Goal: Task Accomplishment & Management: Use online tool/utility

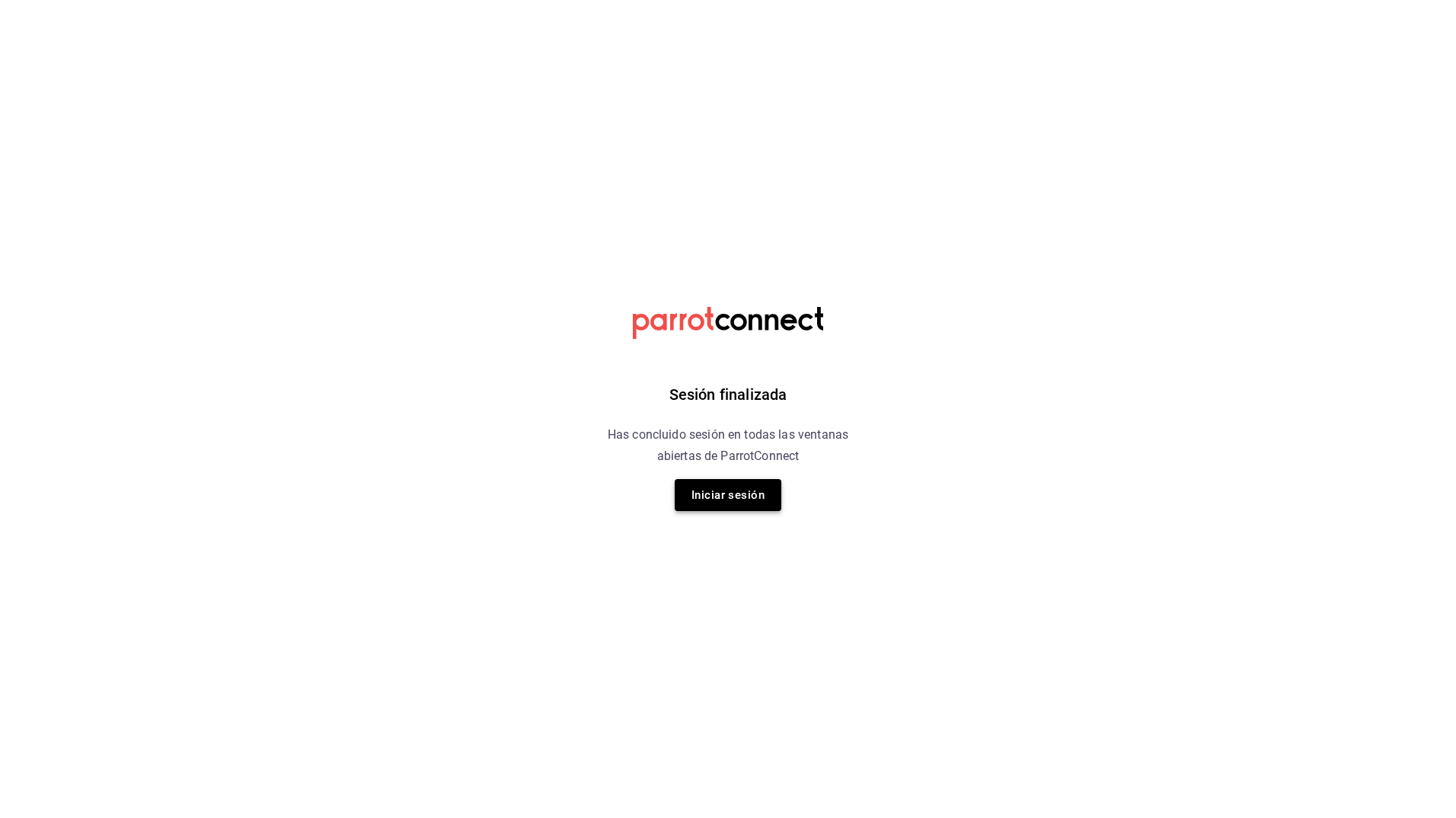
click at [741, 497] on button "Iniciar sesión" at bounding box center [728, 494] width 107 height 32
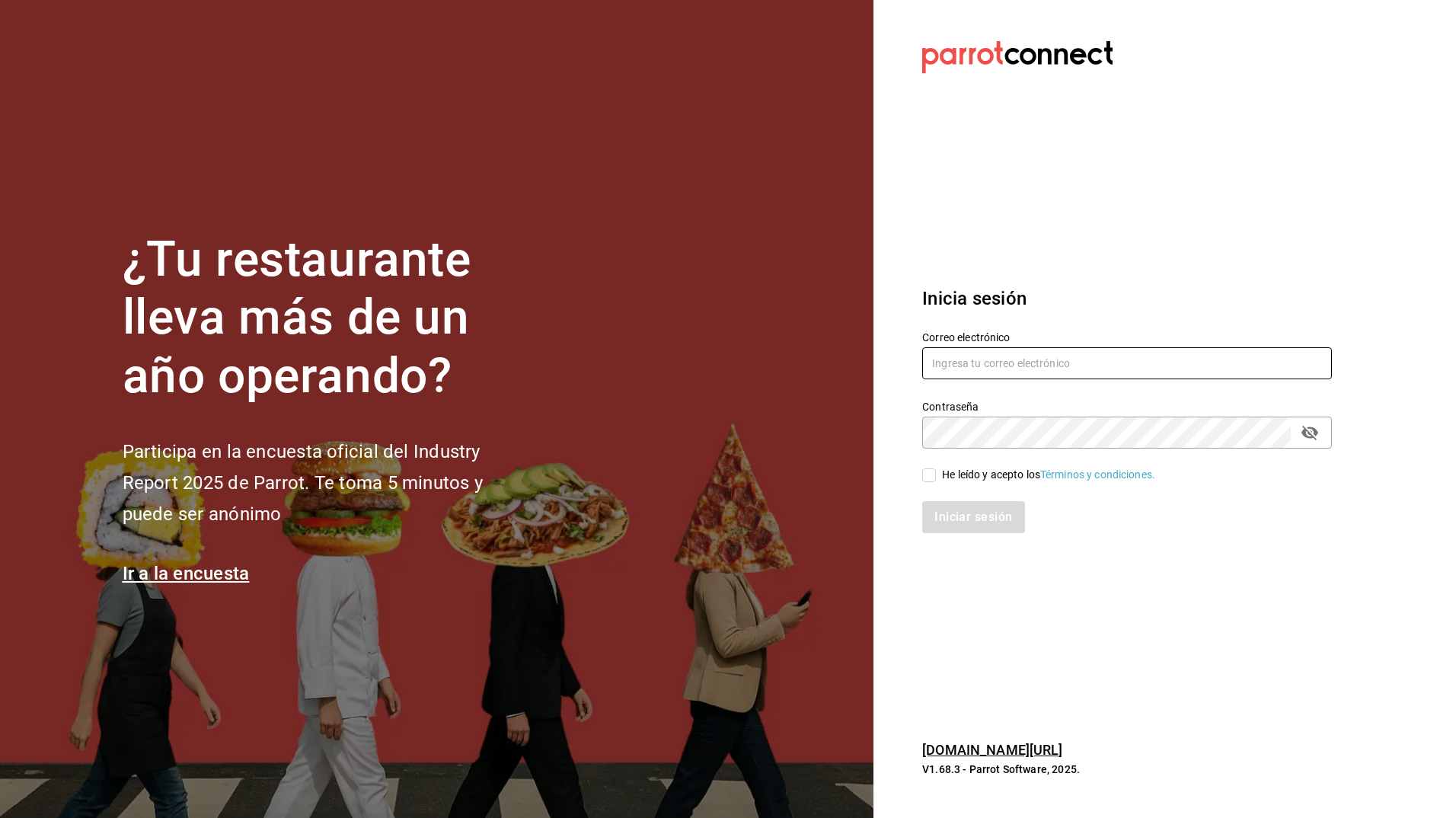
type input "josafat.perez@grupocosteno.com"
click at [927, 477] on input "He leído y acepto los Términos y condiciones." at bounding box center [928, 474] width 14 height 14
checkbox input "true"
click at [972, 525] on button "Iniciar sesión" at bounding box center [974, 517] width 103 height 32
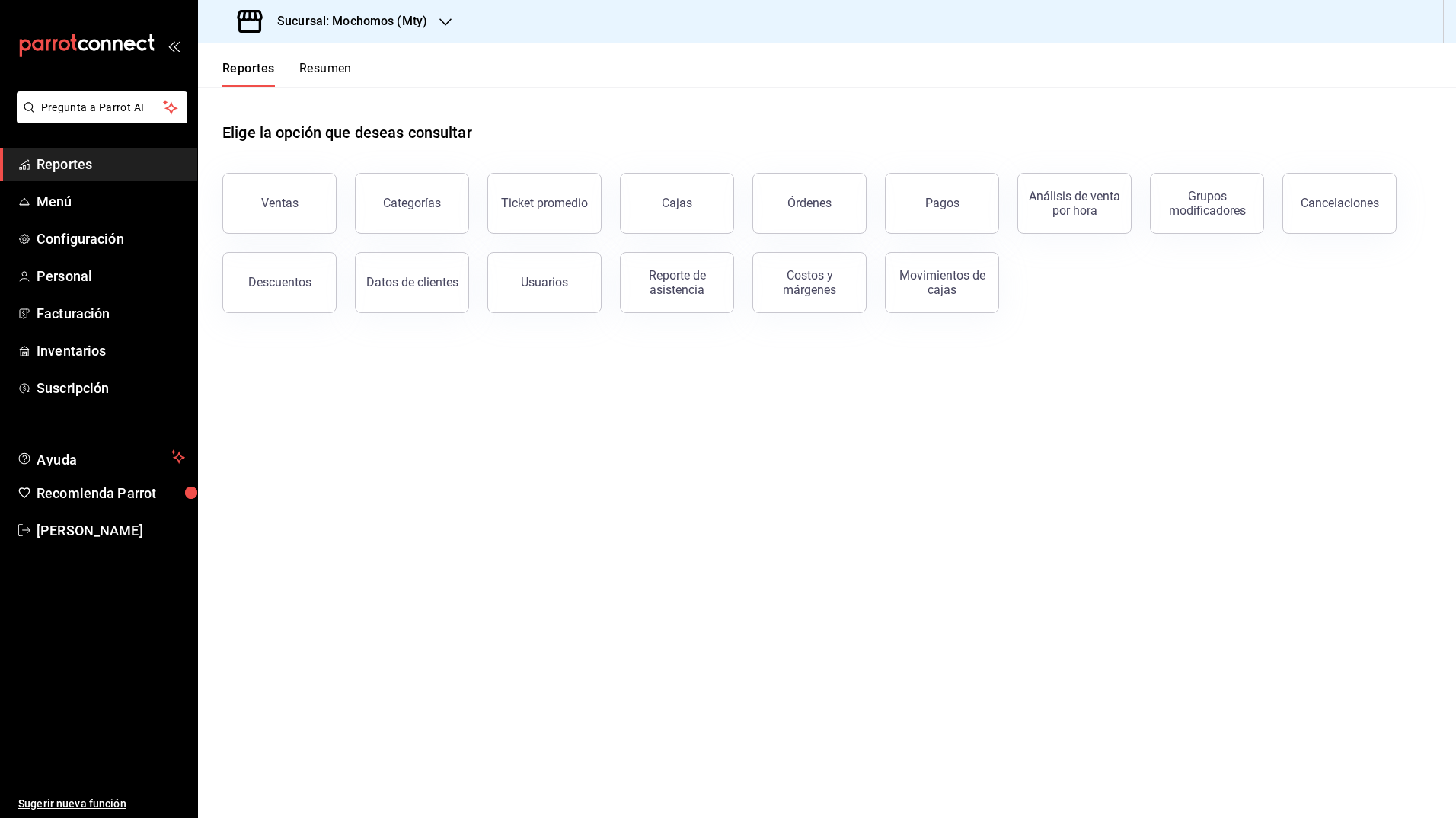
click at [363, 12] on div "Sucursal: Mochomos (Mty)" at bounding box center [333, 21] width 247 height 43
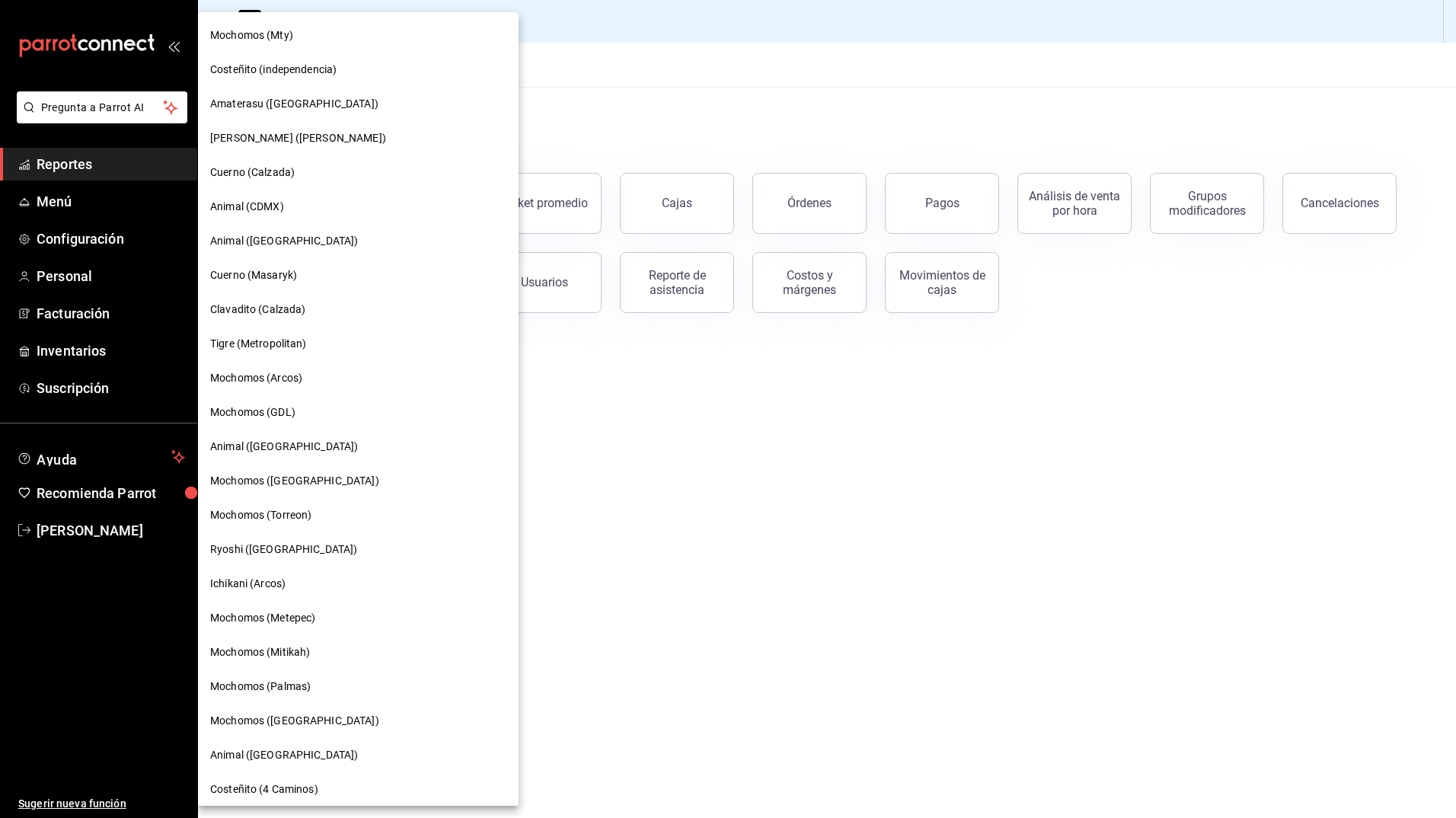
click at [245, 423] on div "Mochomos (GDL)" at bounding box center [358, 413] width 320 height 34
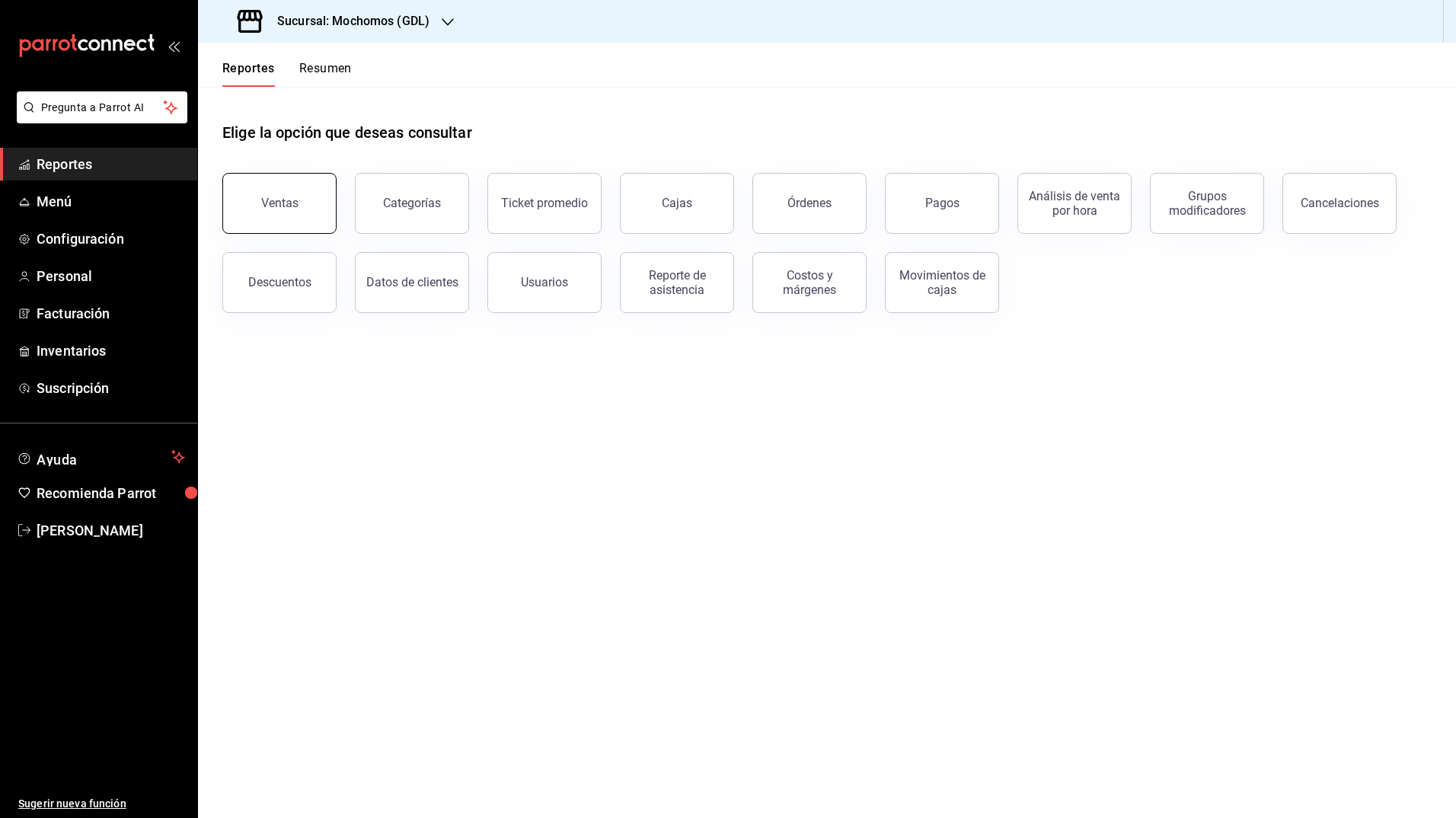
click at [290, 185] on button "Ventas" at bounding box center [280, 203] width 114 height 61
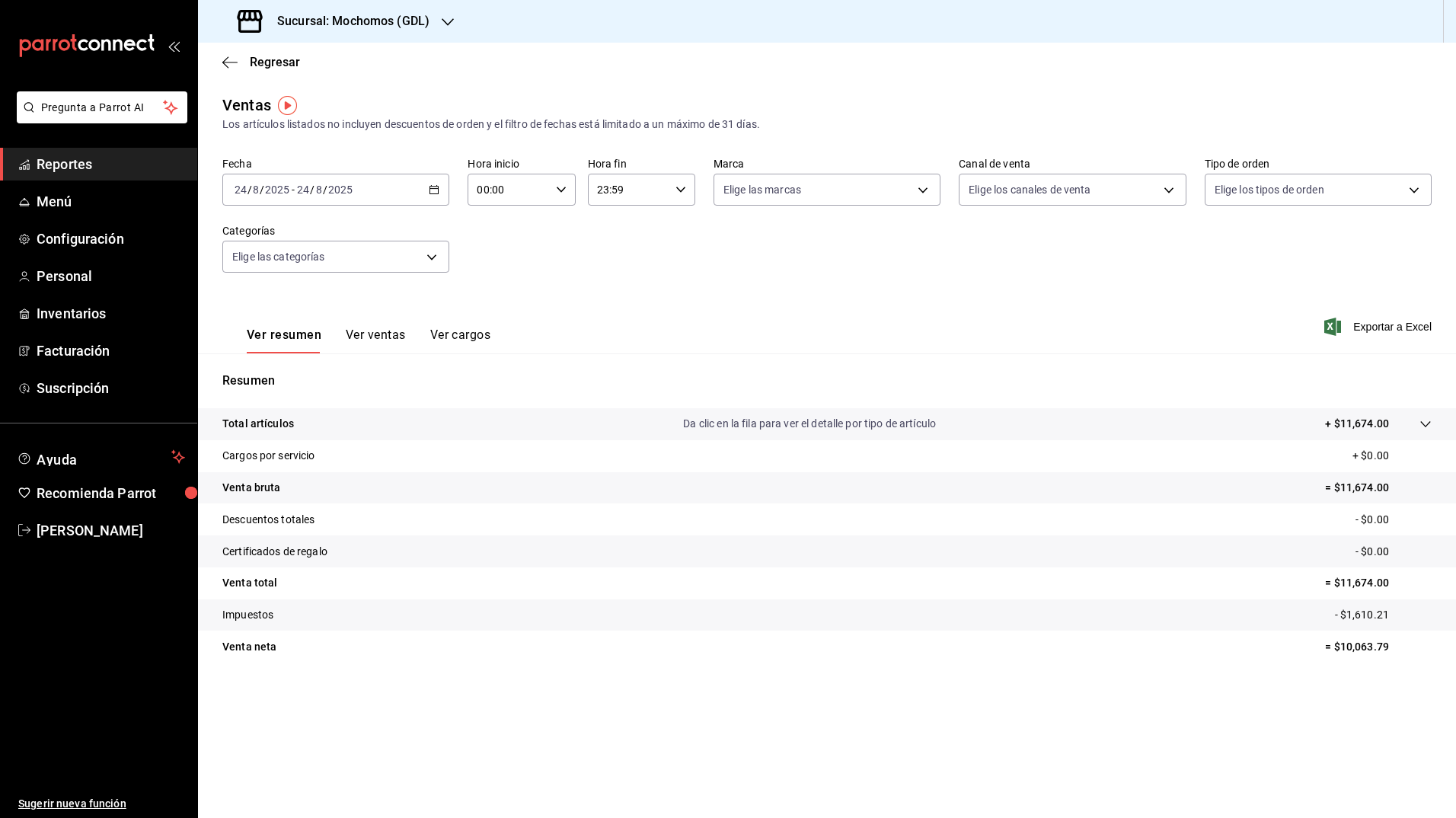
click at [447, 22] on icon "button" at bounding box center [447, 22] width 12 height 12
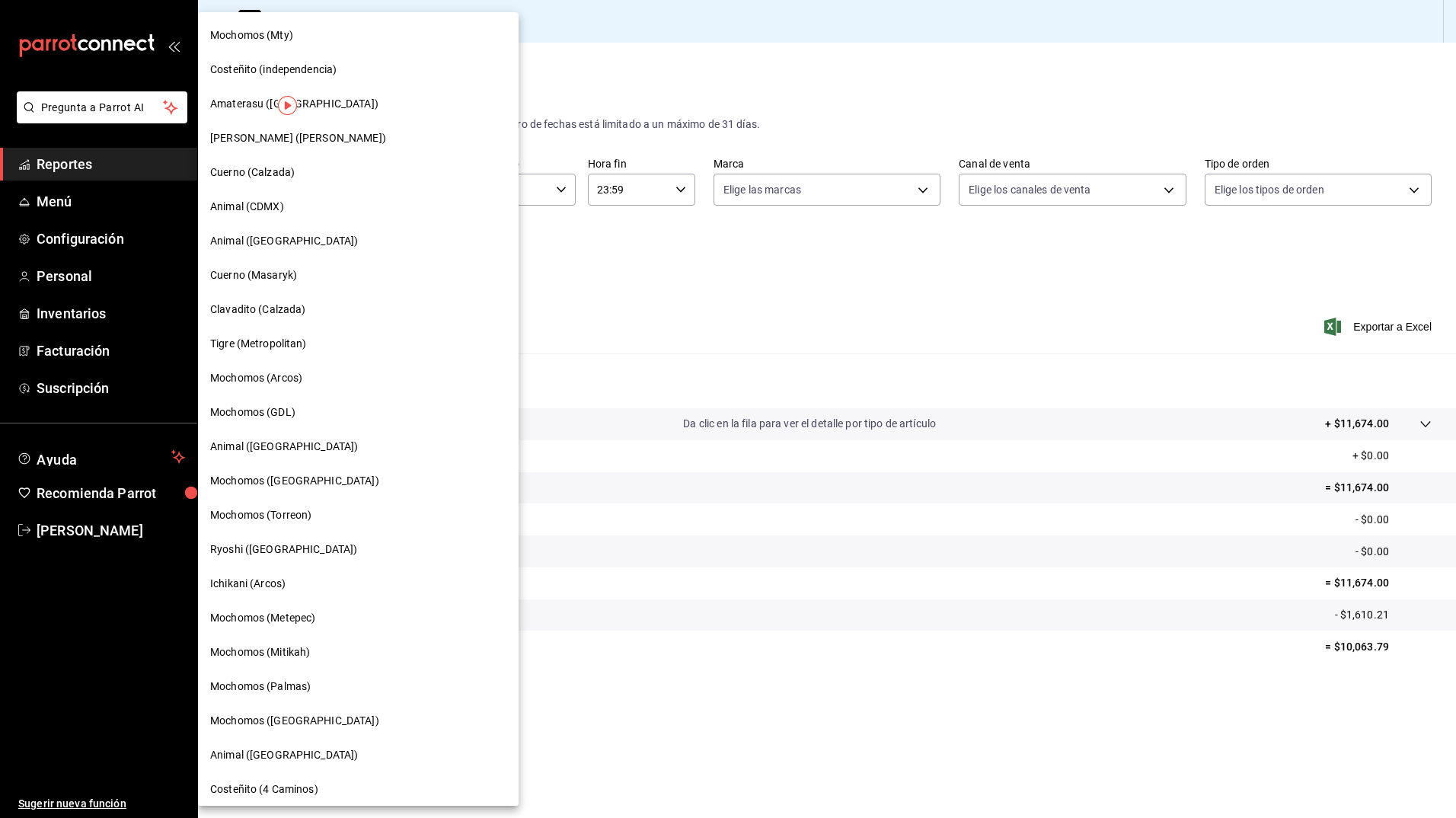
click at [545, 328] on div at bounding box center [728, 409] width 1456 height 818
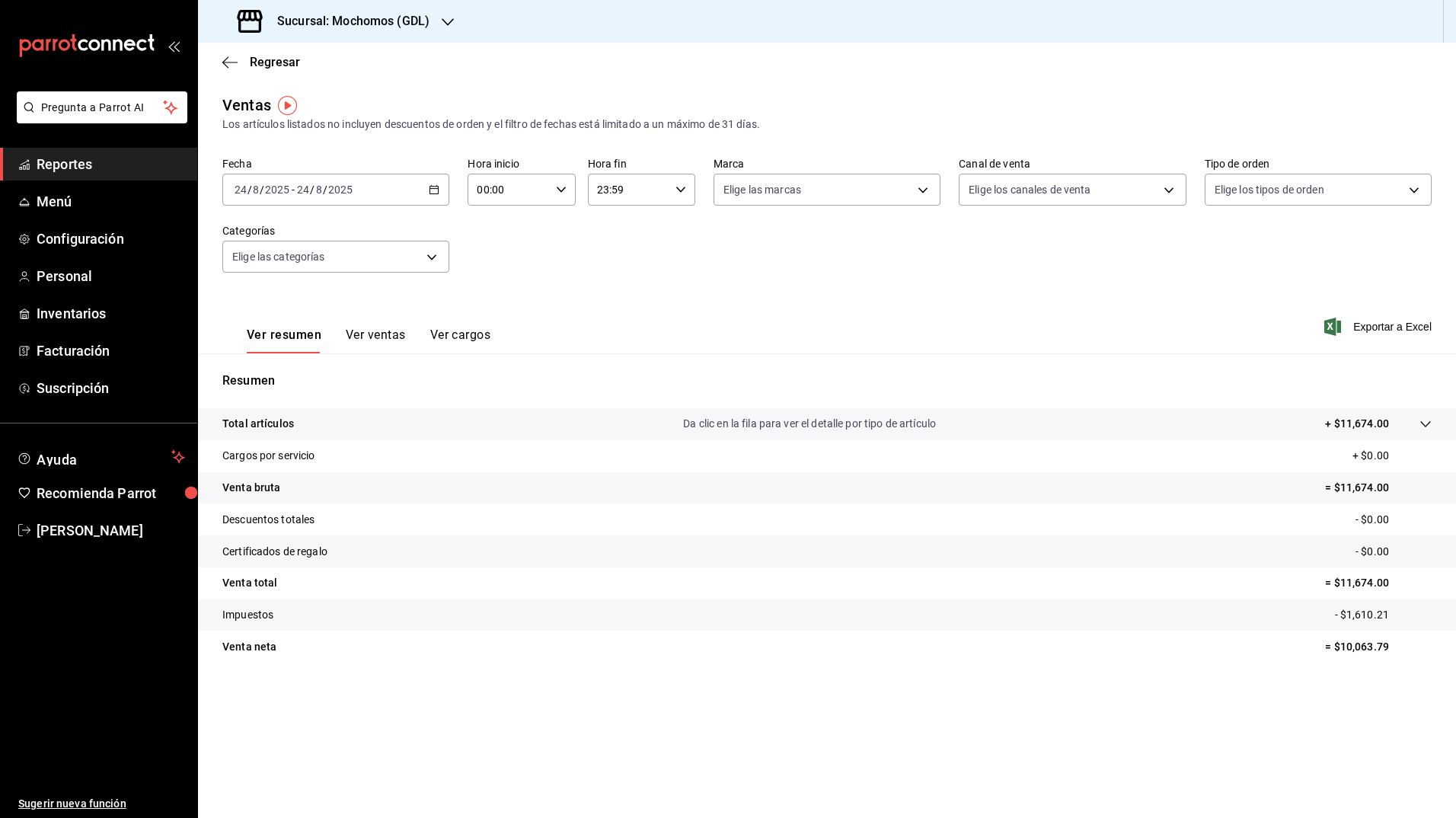
click at [648, 309] on div "Ver resumen Ver ventas Ver cargos Exportar a Excel" at bounding box center [827, 321] width 1258 height 62
click at [434, 186] on \(Stroke\) "button" at bounding box center [434, 189] width 9 height 8
click at [293, 373] on span "Rango de fechas" at bounding box center [294, 373] width 118 height 16
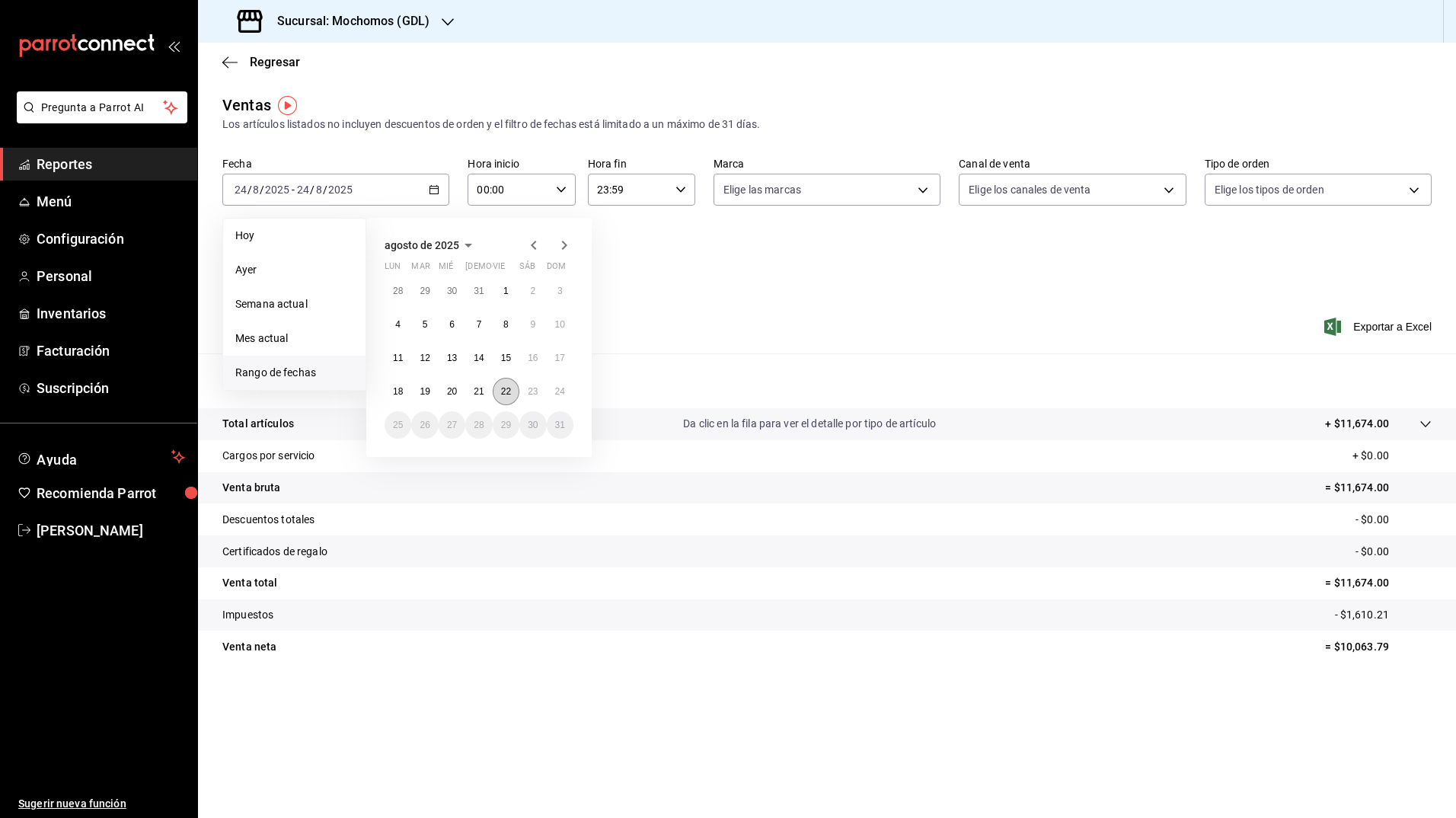
click at [501, 389] on abbr "22" at bounding box center [506, 392] width 10 height 11
click at [565, 396] on button "24" at bounding box center [559, 391] width 26 height 27
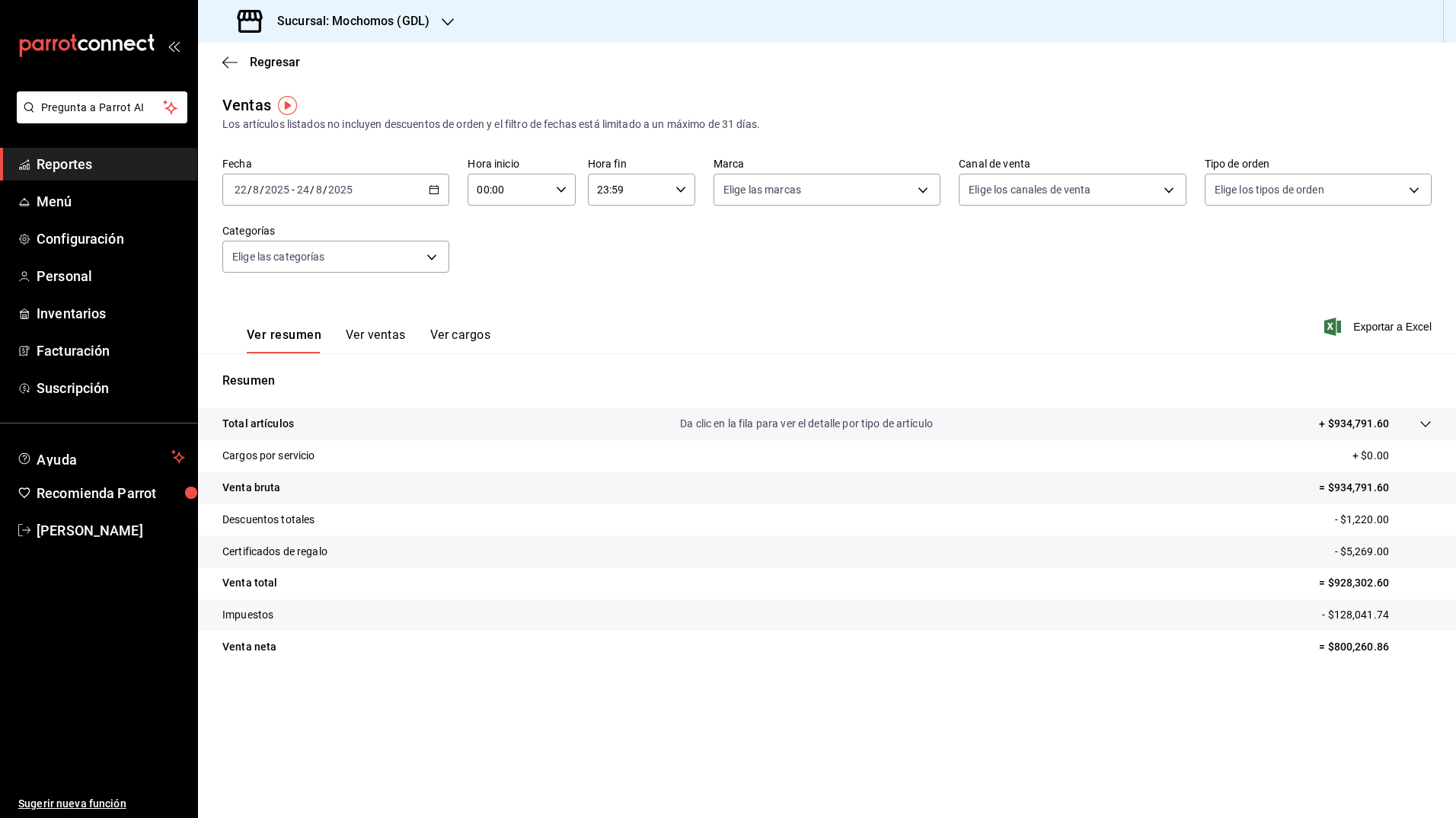
click at [431, 188] on icon "button" at bounding box center [434, 190] width 11 height 11
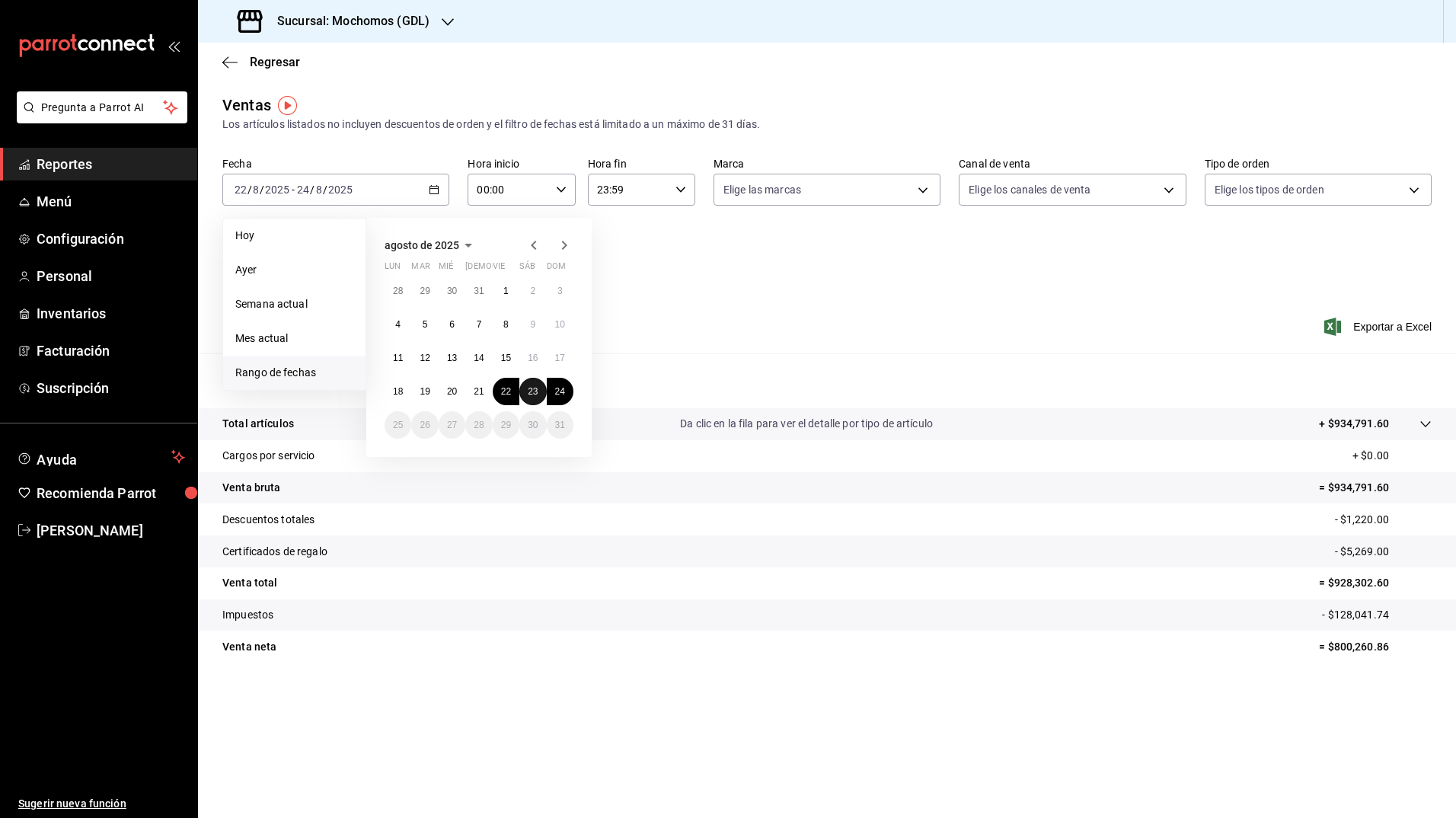
click at [530, 391] on abbr "23" at bounding box center [532, 392] width 10 height 11
click at [556, 392] on abbr "24" at bounding box center [559, 392] width 10 height 11
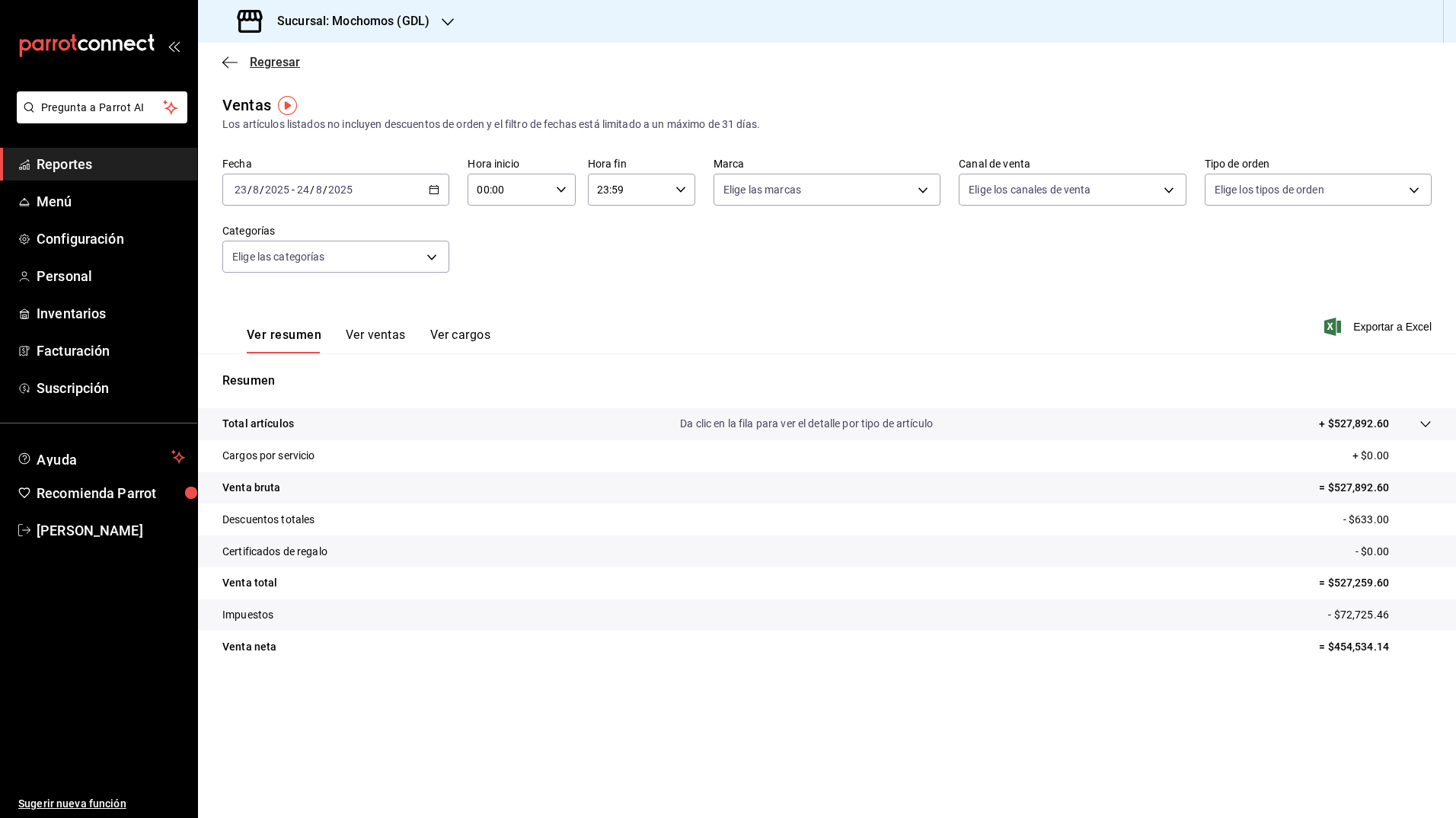
click at [270, 60] on span "Regresar" at bounding box center [275, 62] width 51 height 14
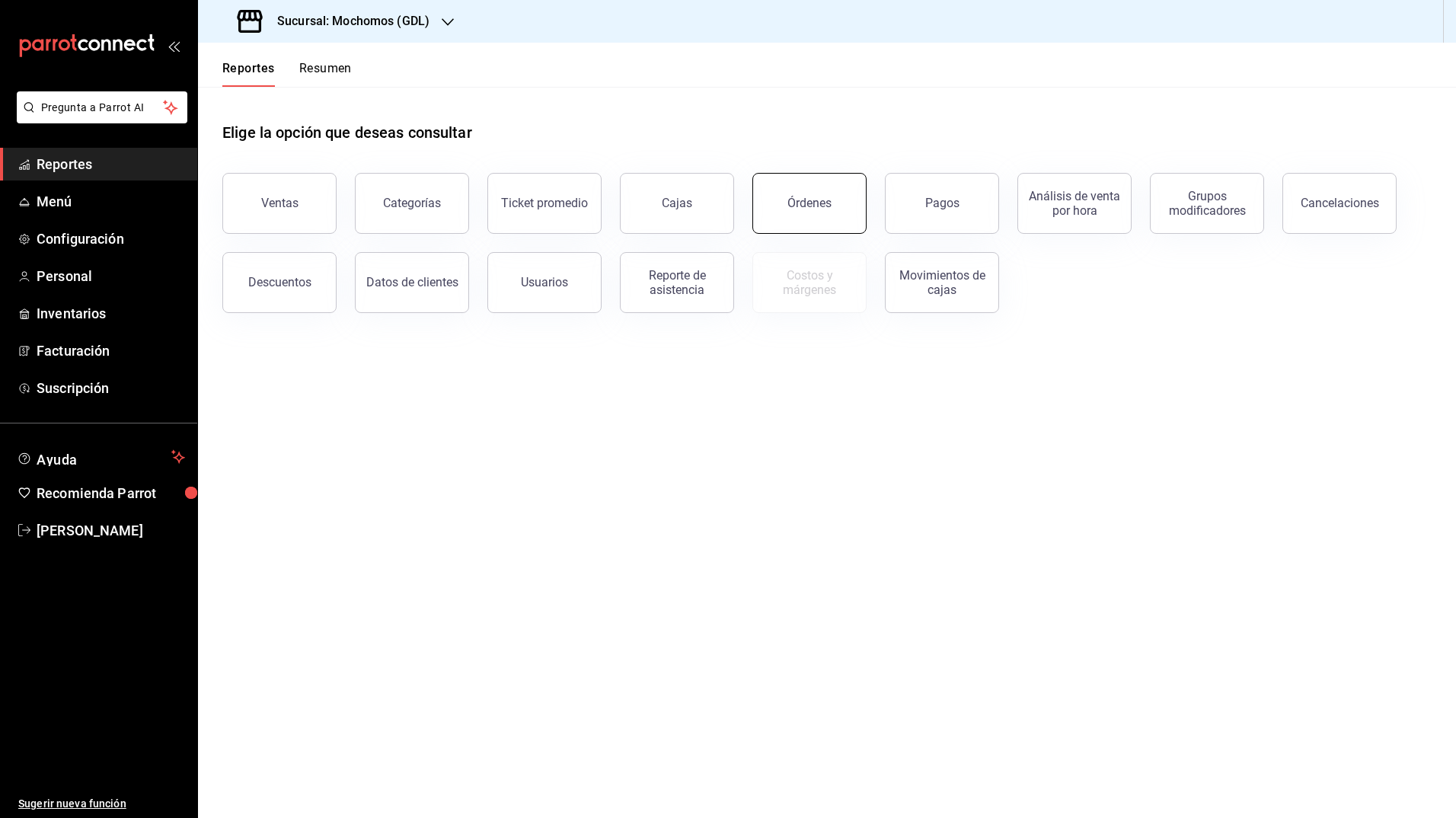
click at [788, 209] on button "Órdenes" at bounding box center [809, 203] width 114 height 61
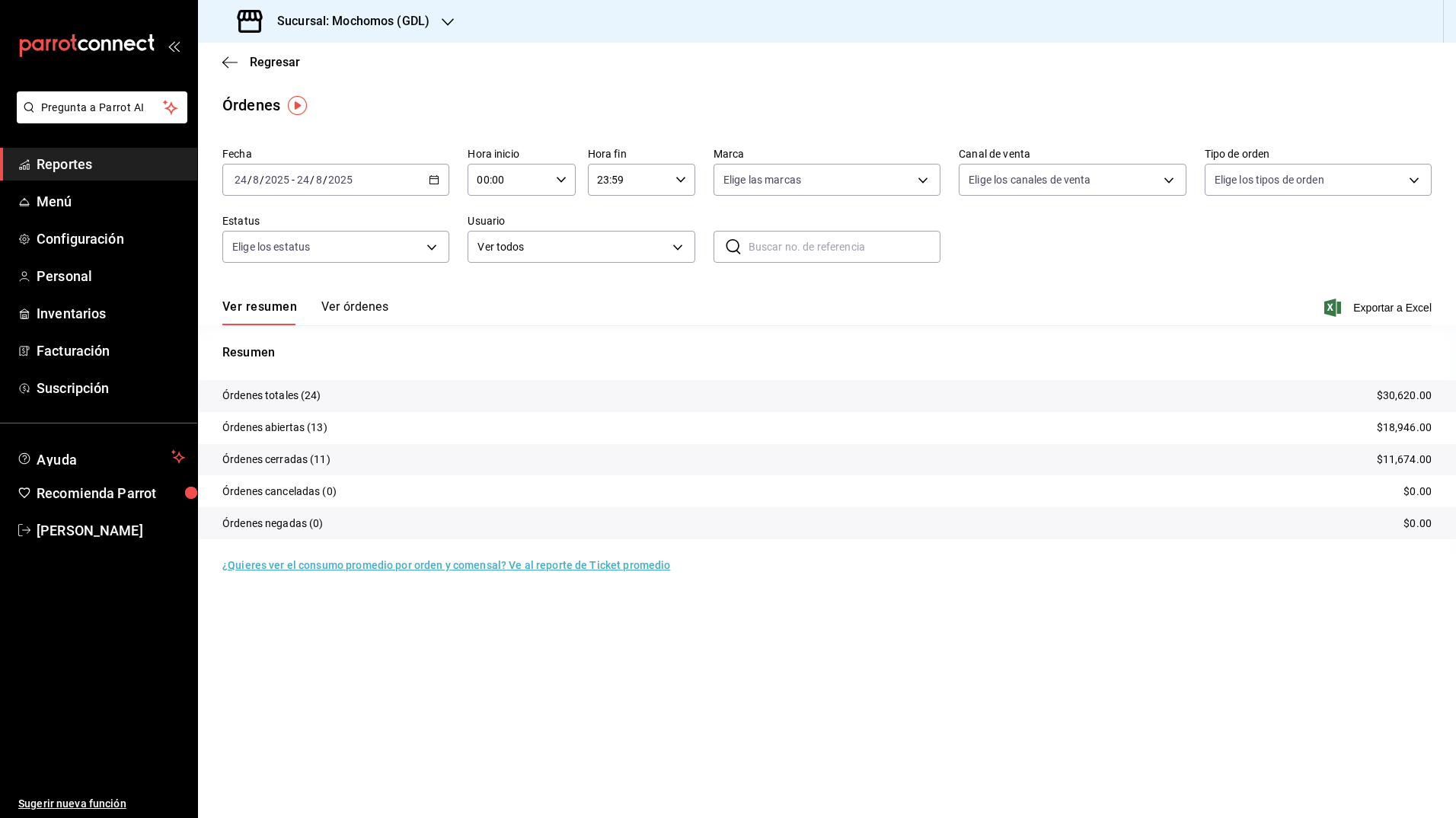
click at [435, 180] on icon "button" at bounding box center [434, 180] width 11 height 11
click at [304, 394] on span "Rango de fechas" at bounding box center [294, 397] width 118 height 16
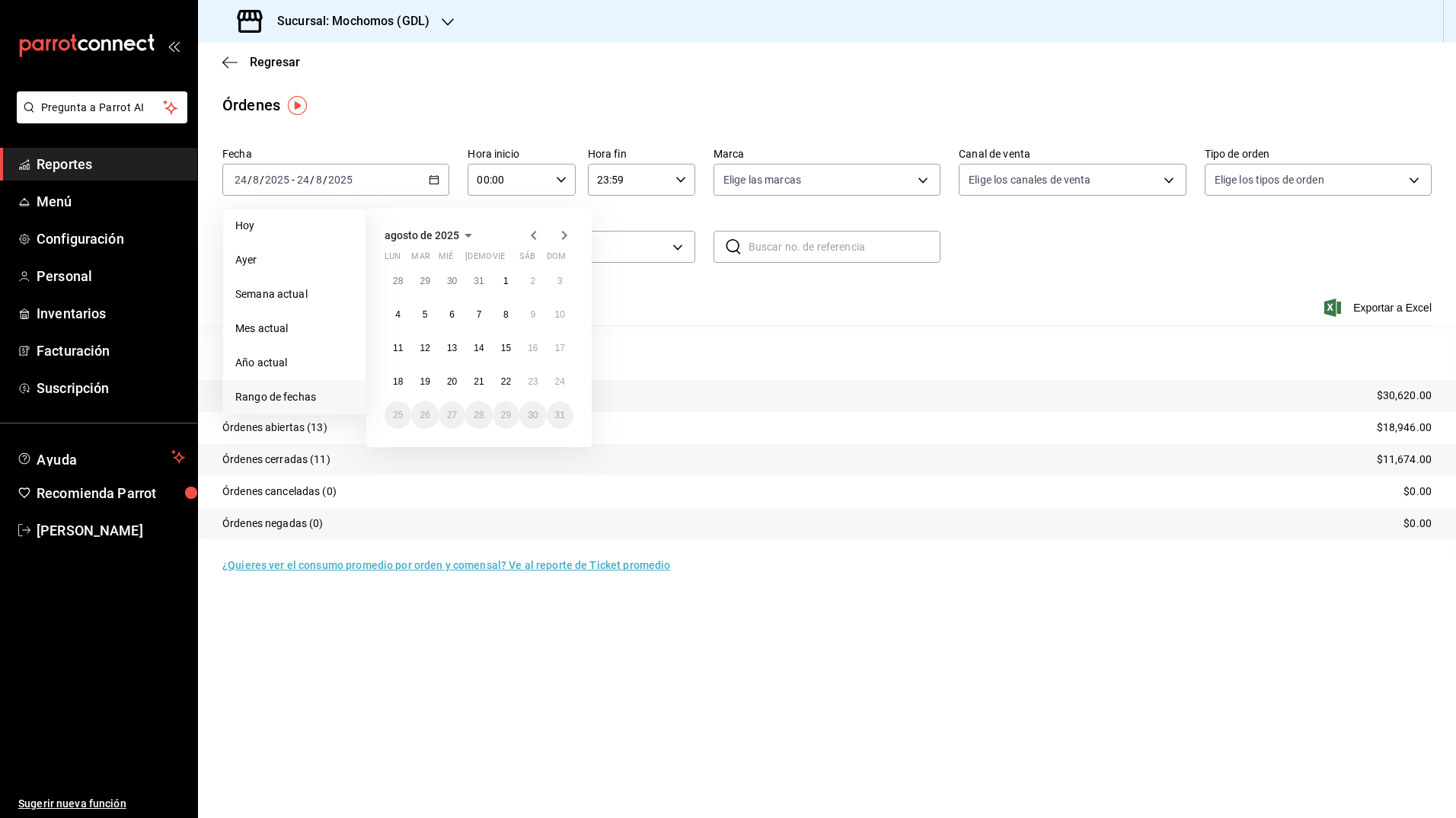
click at [526, 380] on button "23" at bounding box center [532, 381] width 26 height 27
click at [557, 386] on abbr "24" at bounding box center [559, 382] width 10 height 11
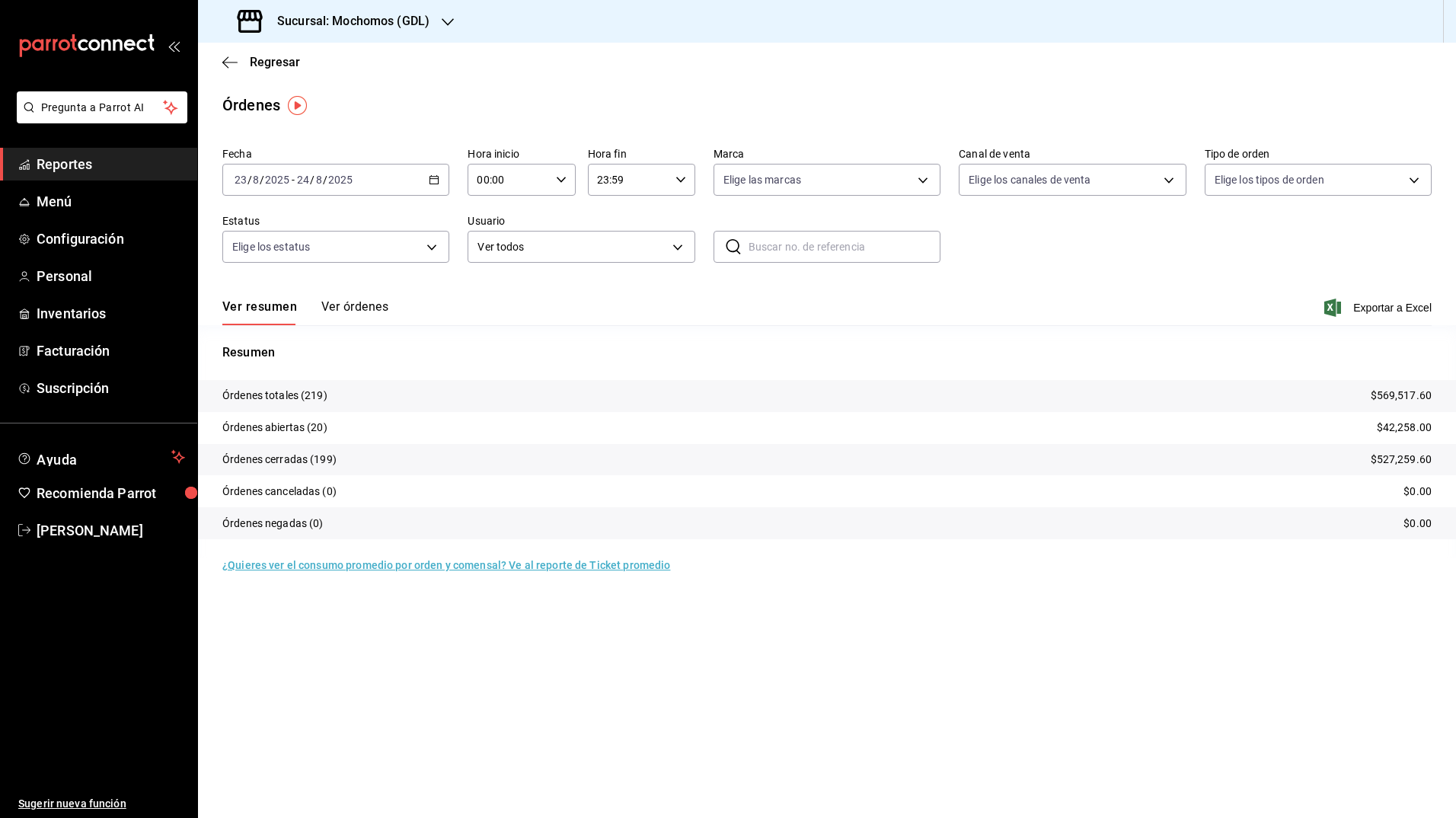
click at [367, 314] on button "Ver órdenes" at bounding box center [355, 312] width 67 height 26
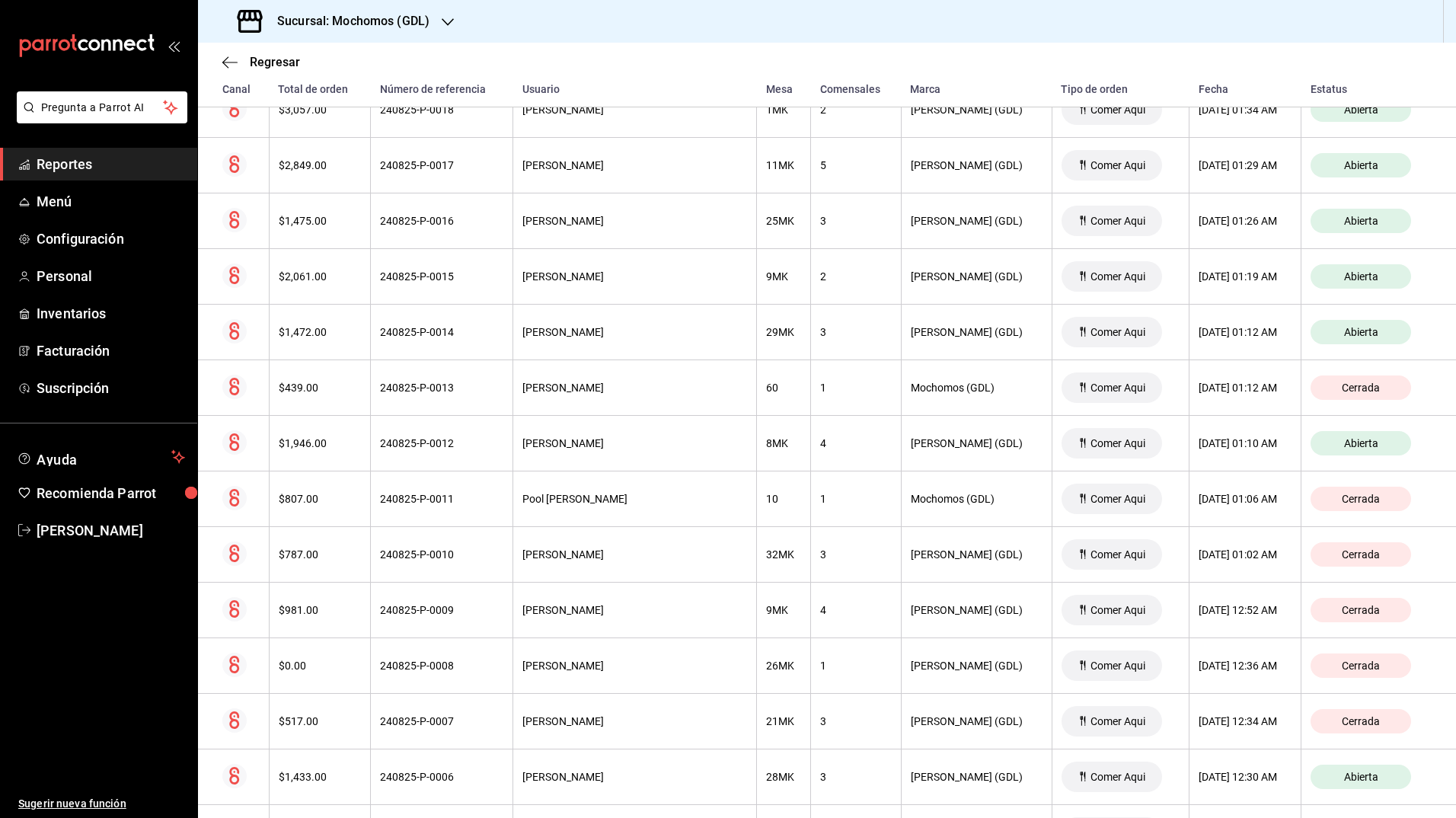
scroll to position [642, 0]
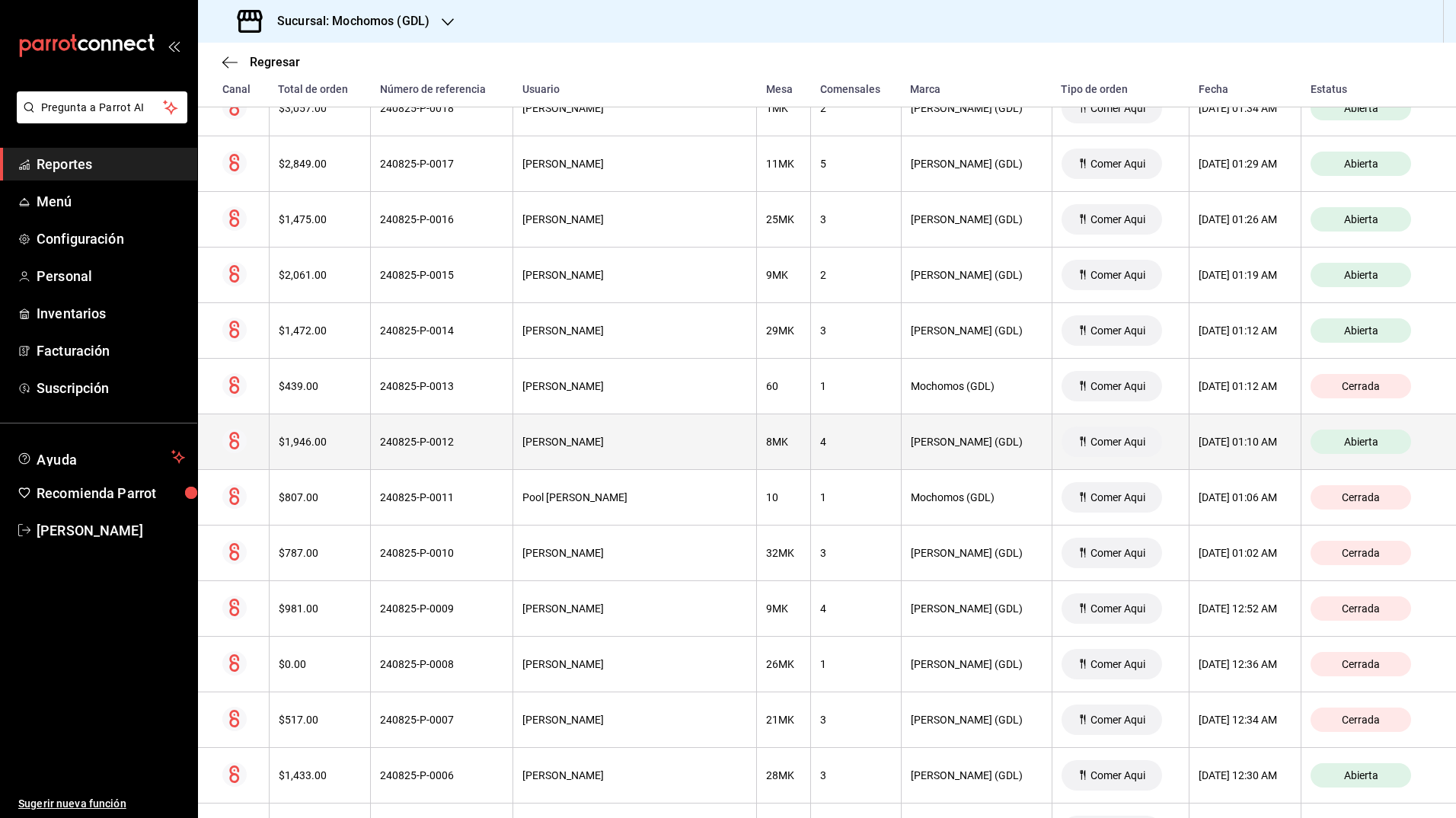
click at [672, 444] on div "[PERSON_NAME]" at bounding box center [634, 441] width 224 height 12
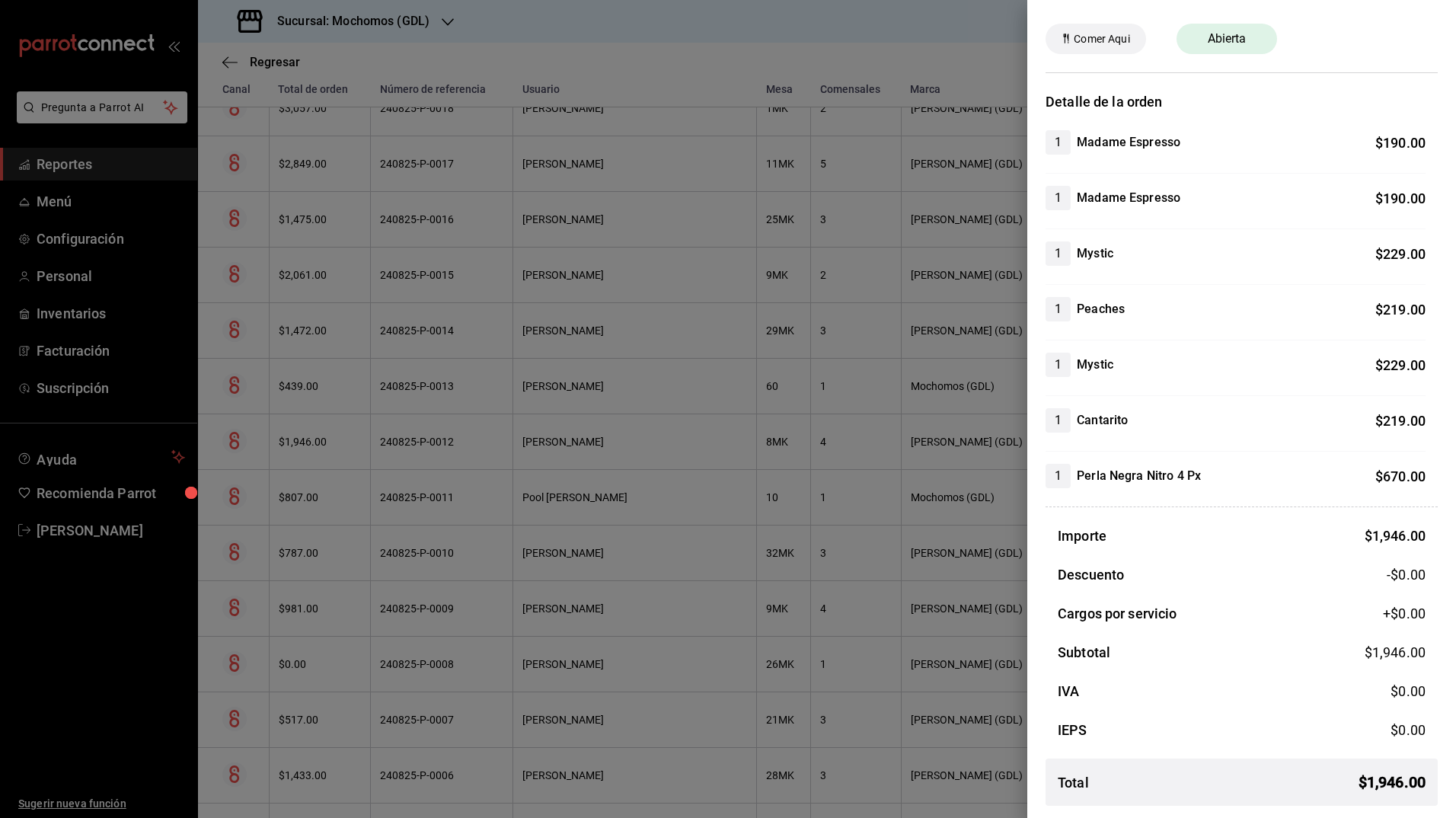
scroll to position [0, 0]
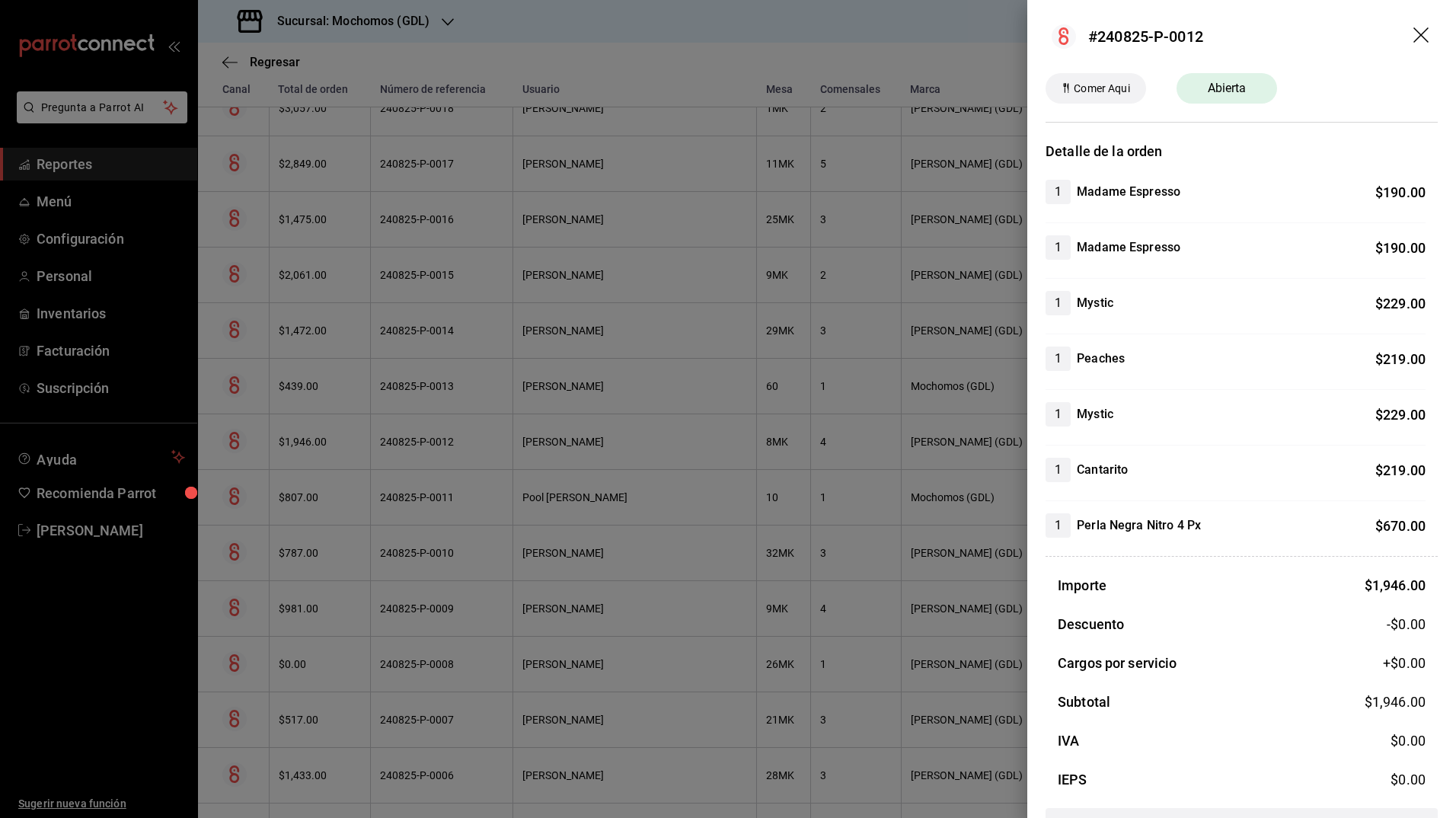
click at [840, 556] on div at bounding box center [728, 409] width 1456 height 818
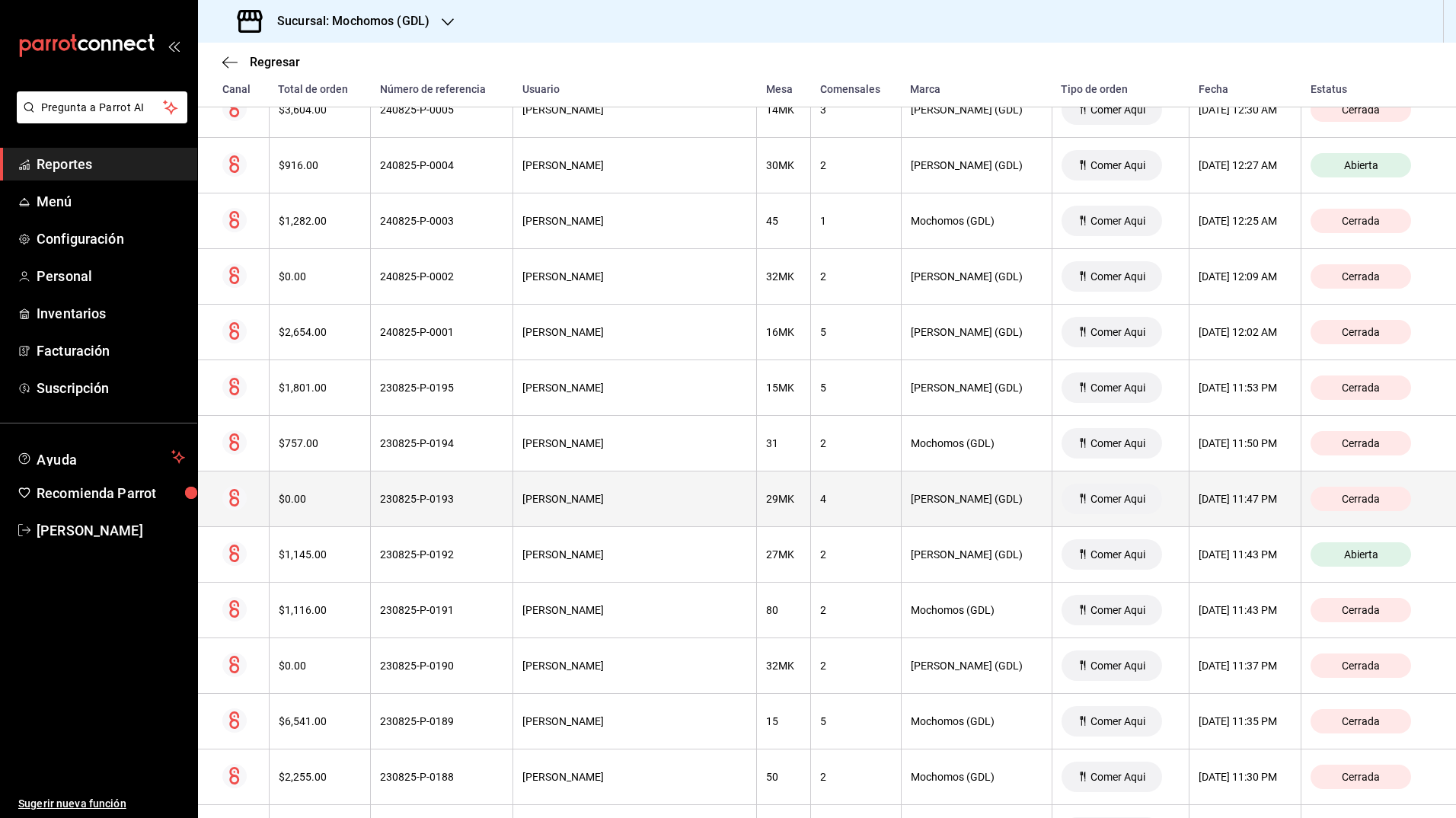
scroll to position [1367, 0]
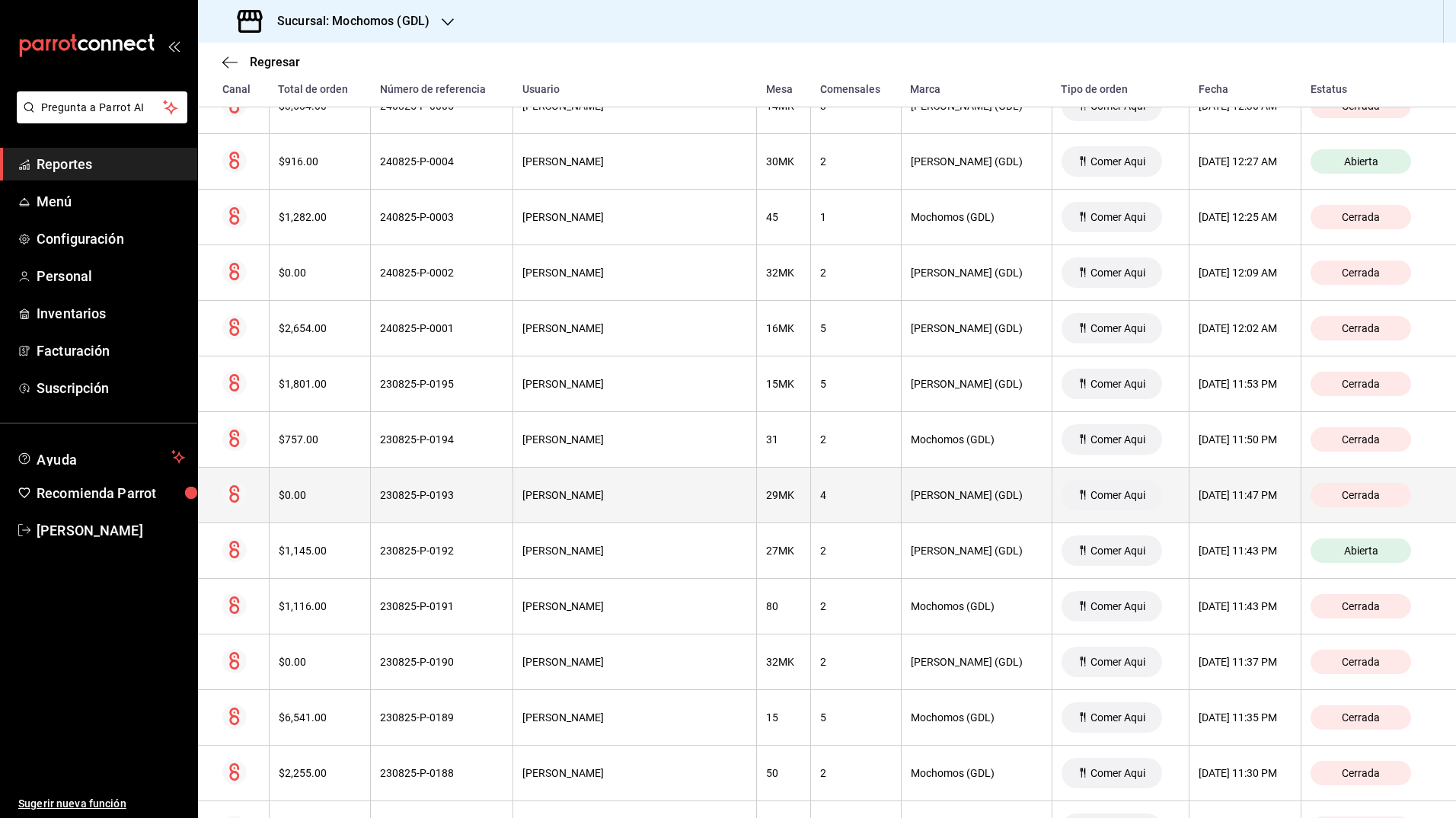
click at [825, 501] on div "4" at bounding box center [855, 494] width 71 height 12
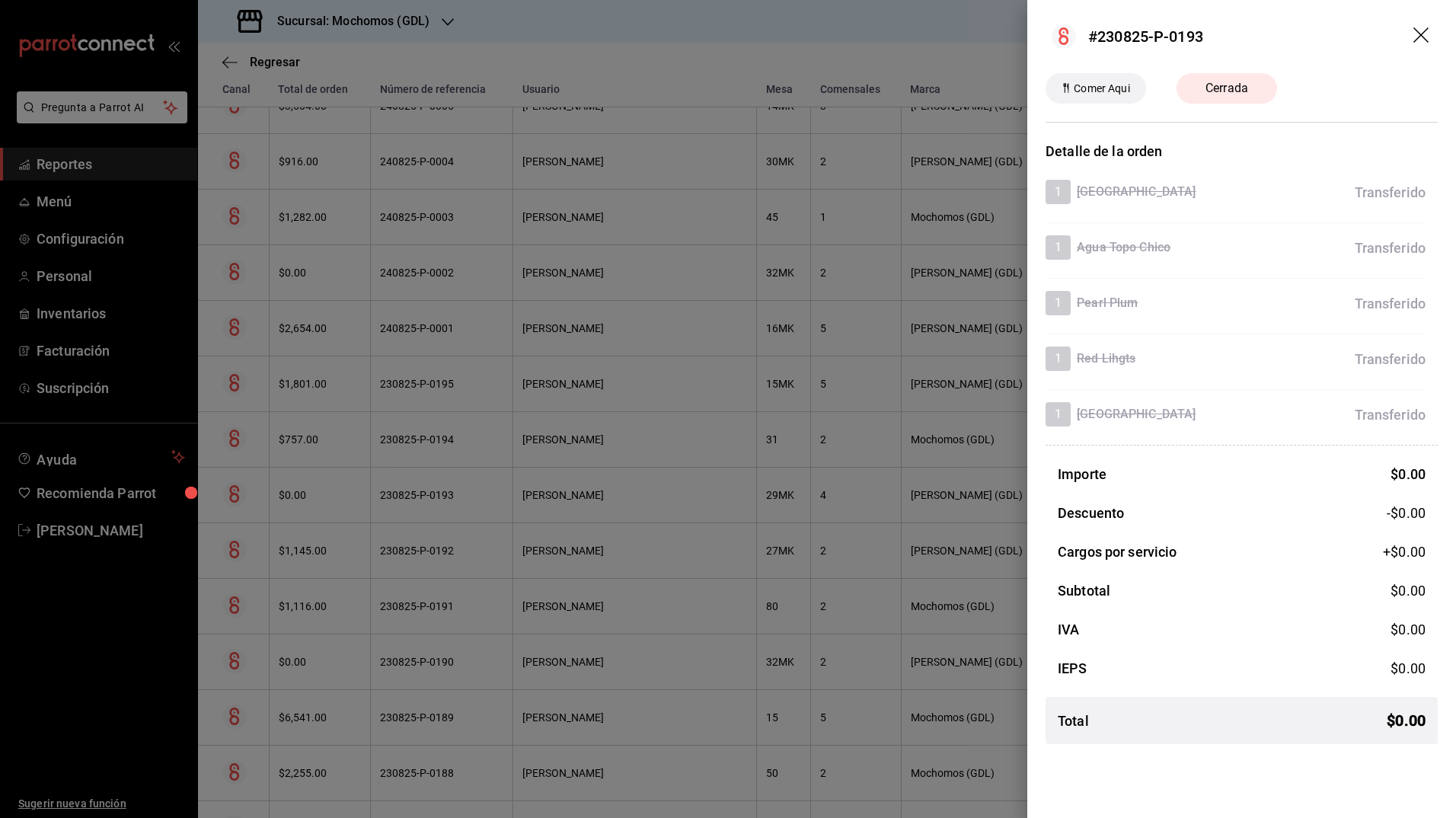
click at [845, 458] on div at bounding box center [728, 409] width 1456 height 818
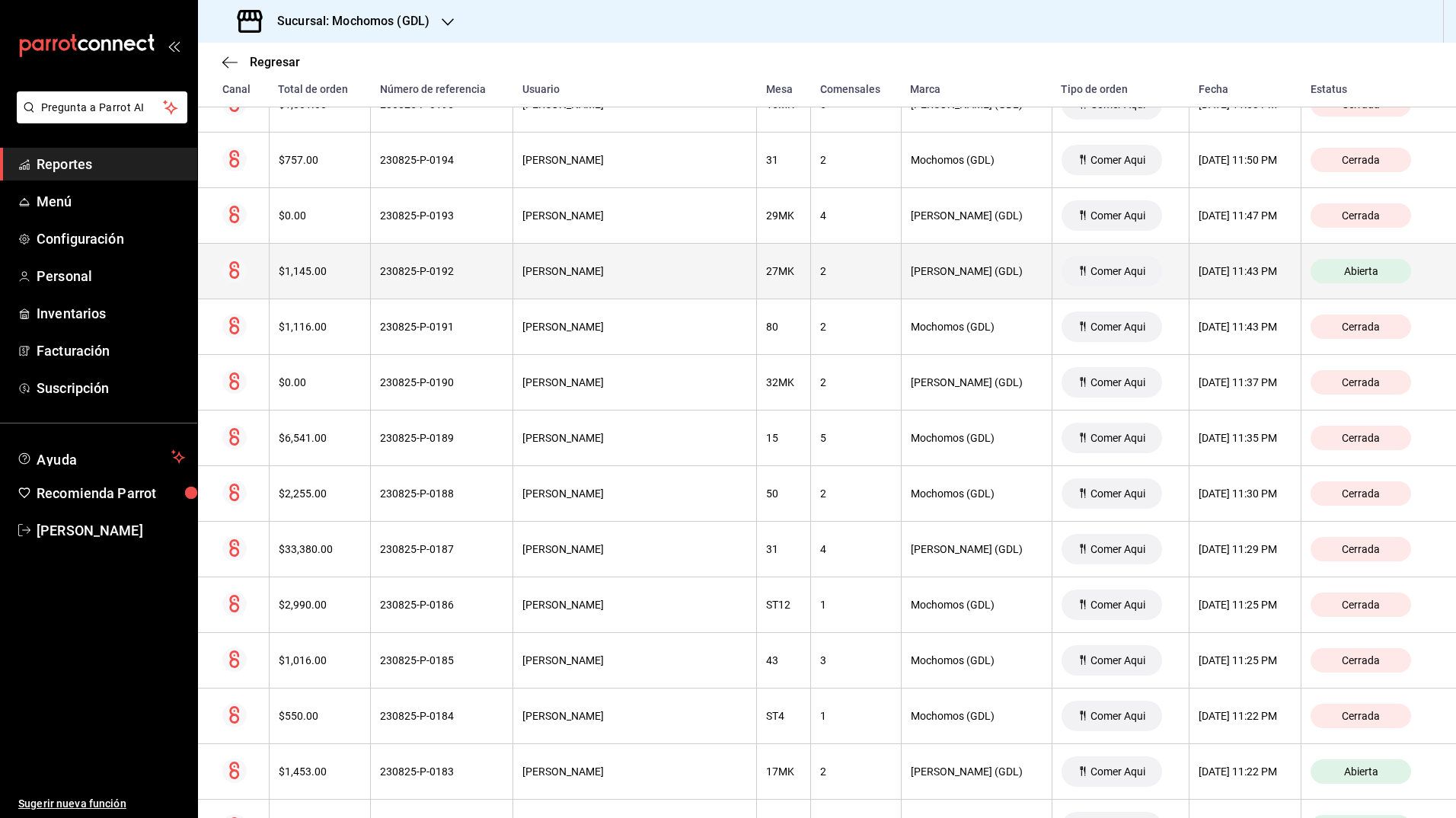
scroll to position [1668, 0]
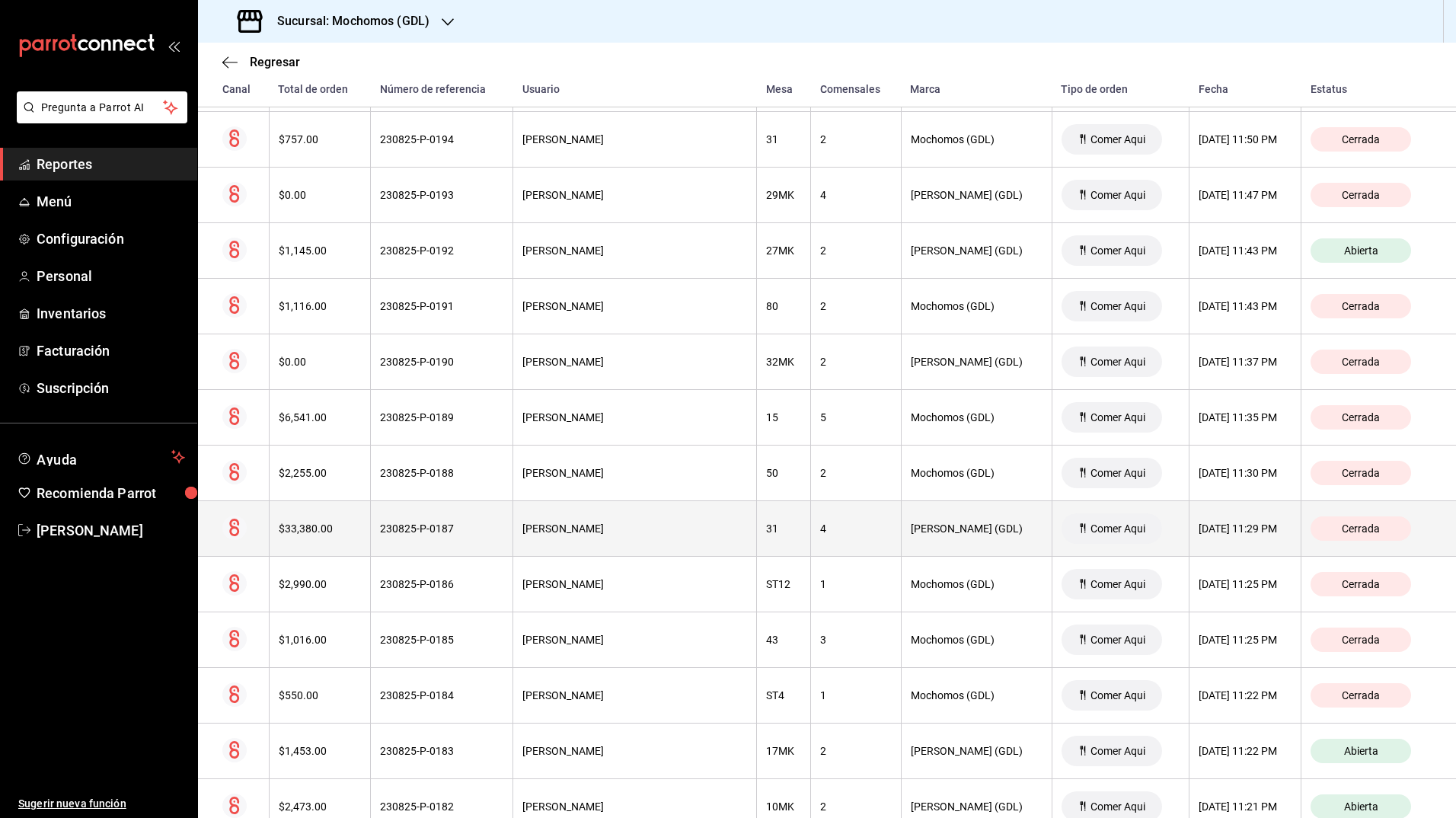
click at [820, 530] on div "4" at bounding box center [855, 528] width 71 height 12
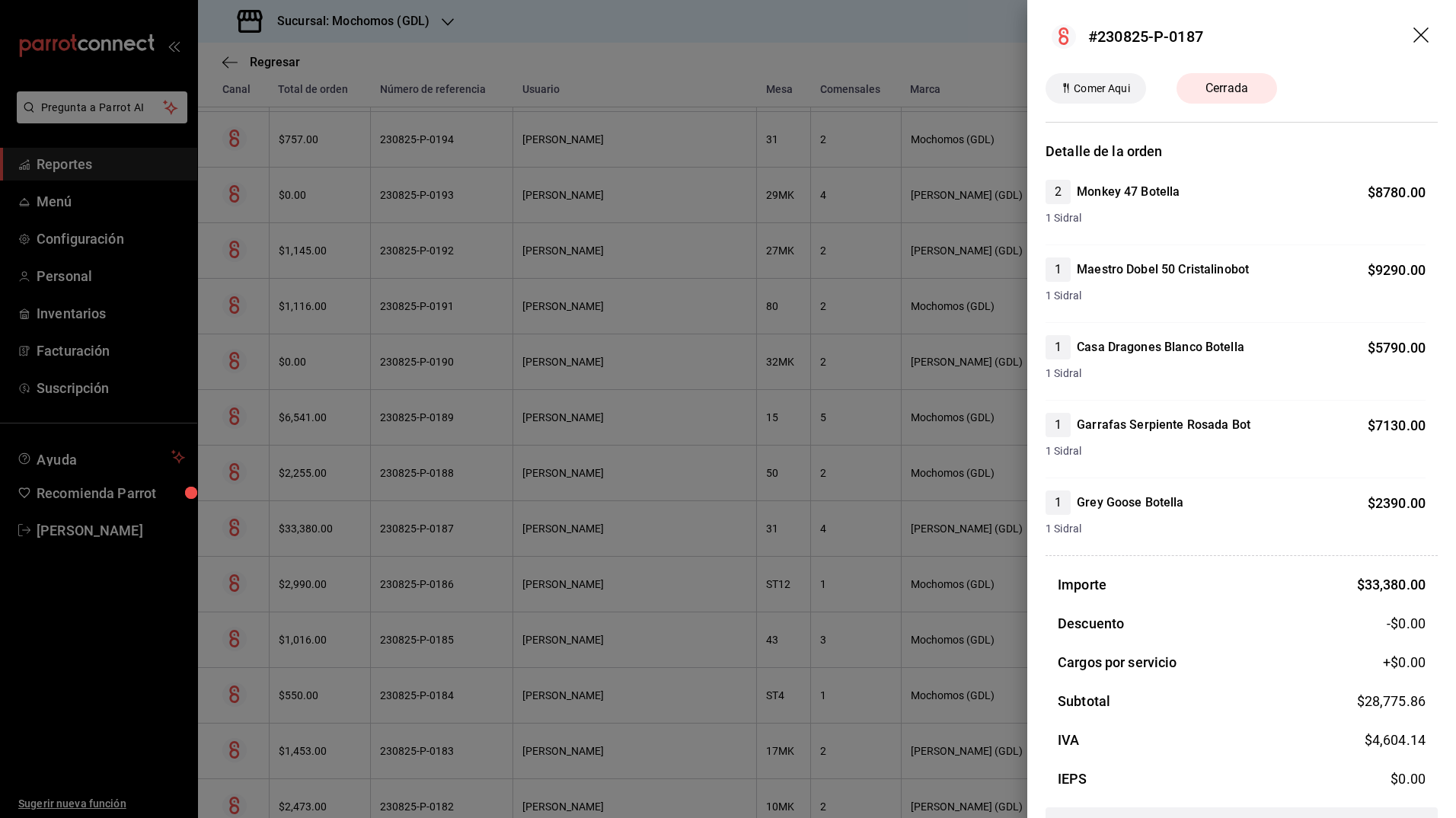
click at [814, 530] on div at bounding box center [728, 409] width 1456 height 818
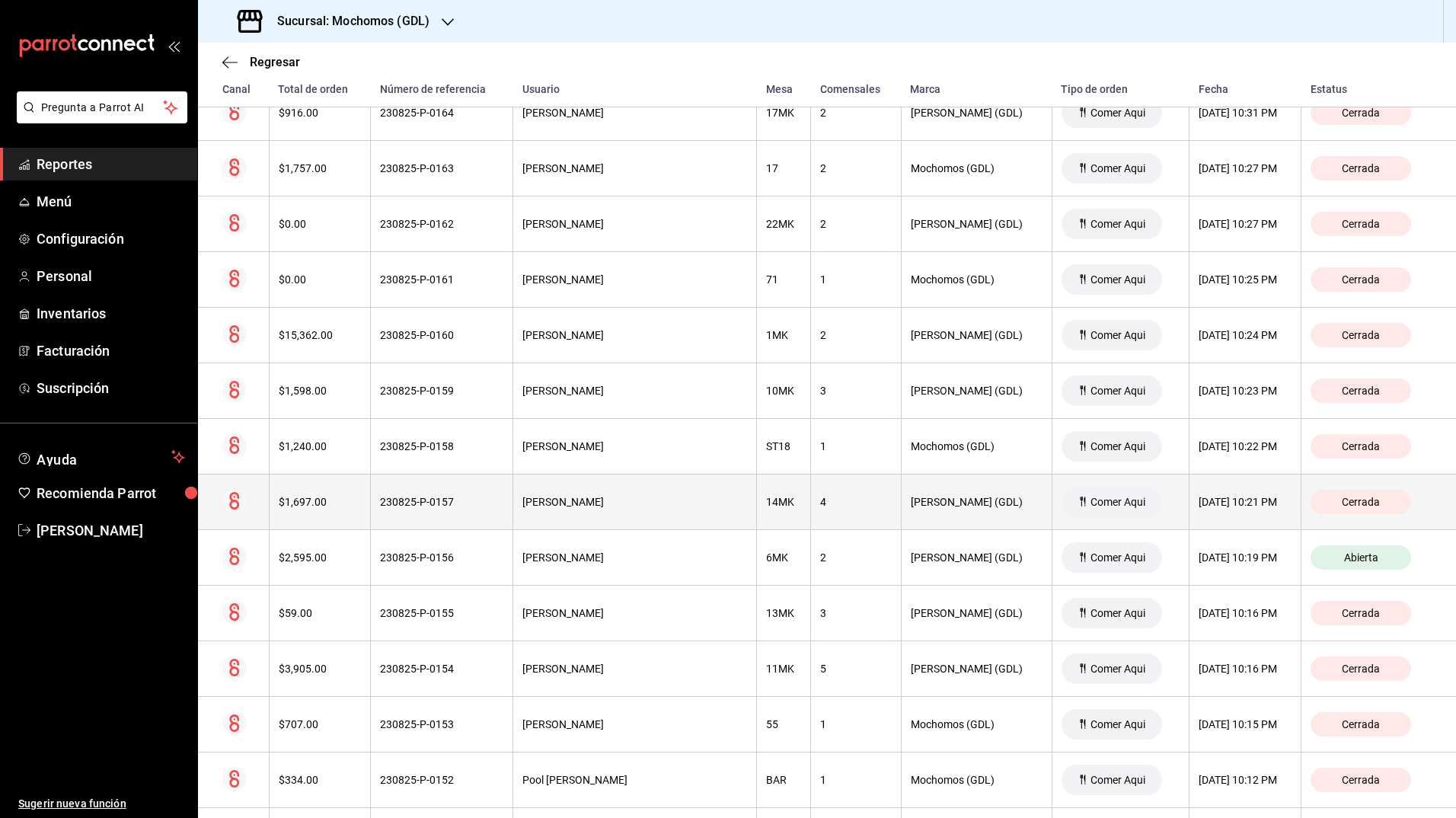
scroll to position [3362, 0]
click at [821, 498] on div "4" at bounding box center [855, 500] width 71 height 12
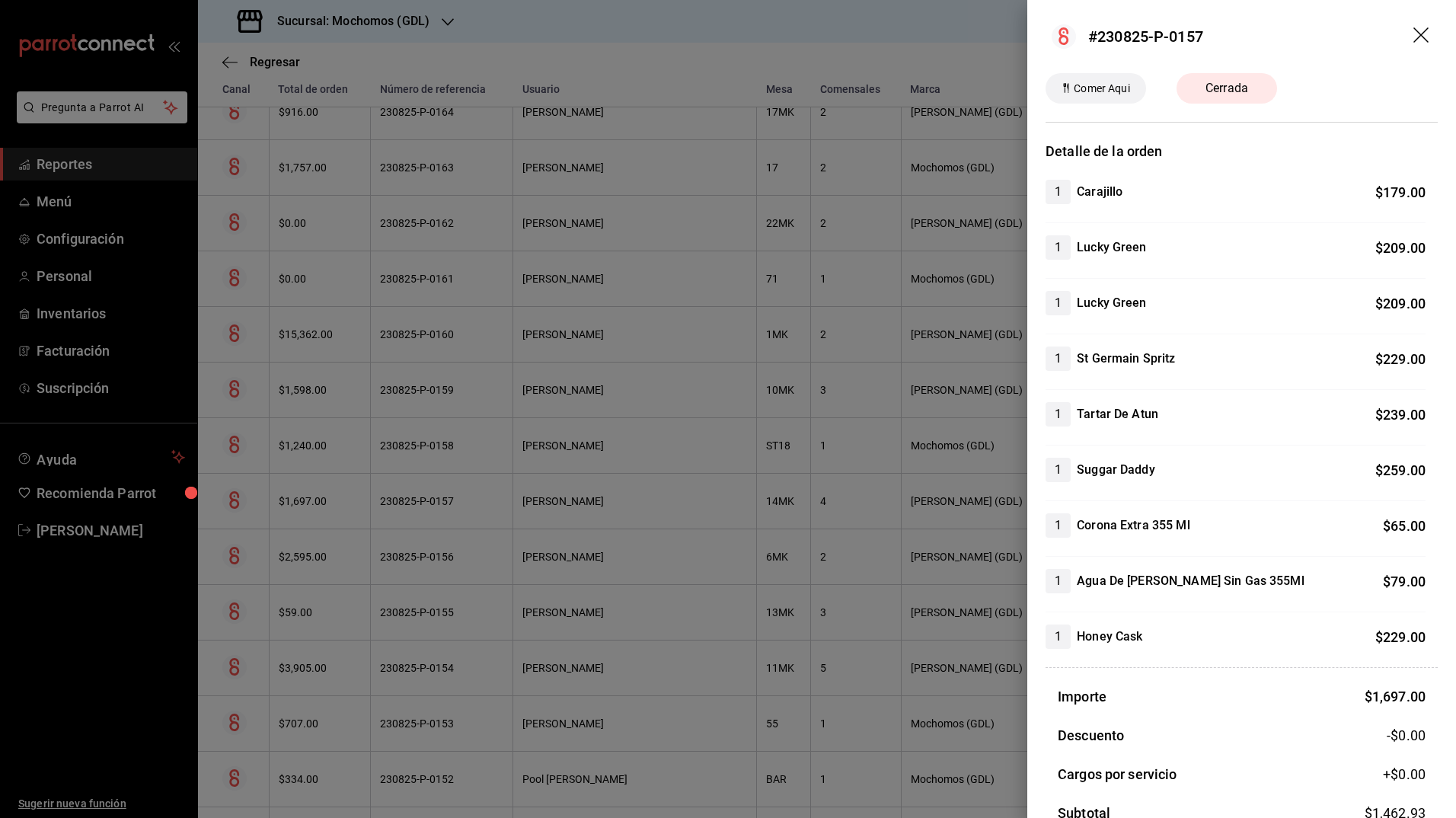
click at [872, 520] on div at bounding box center [728, 409] width 1456 height 818
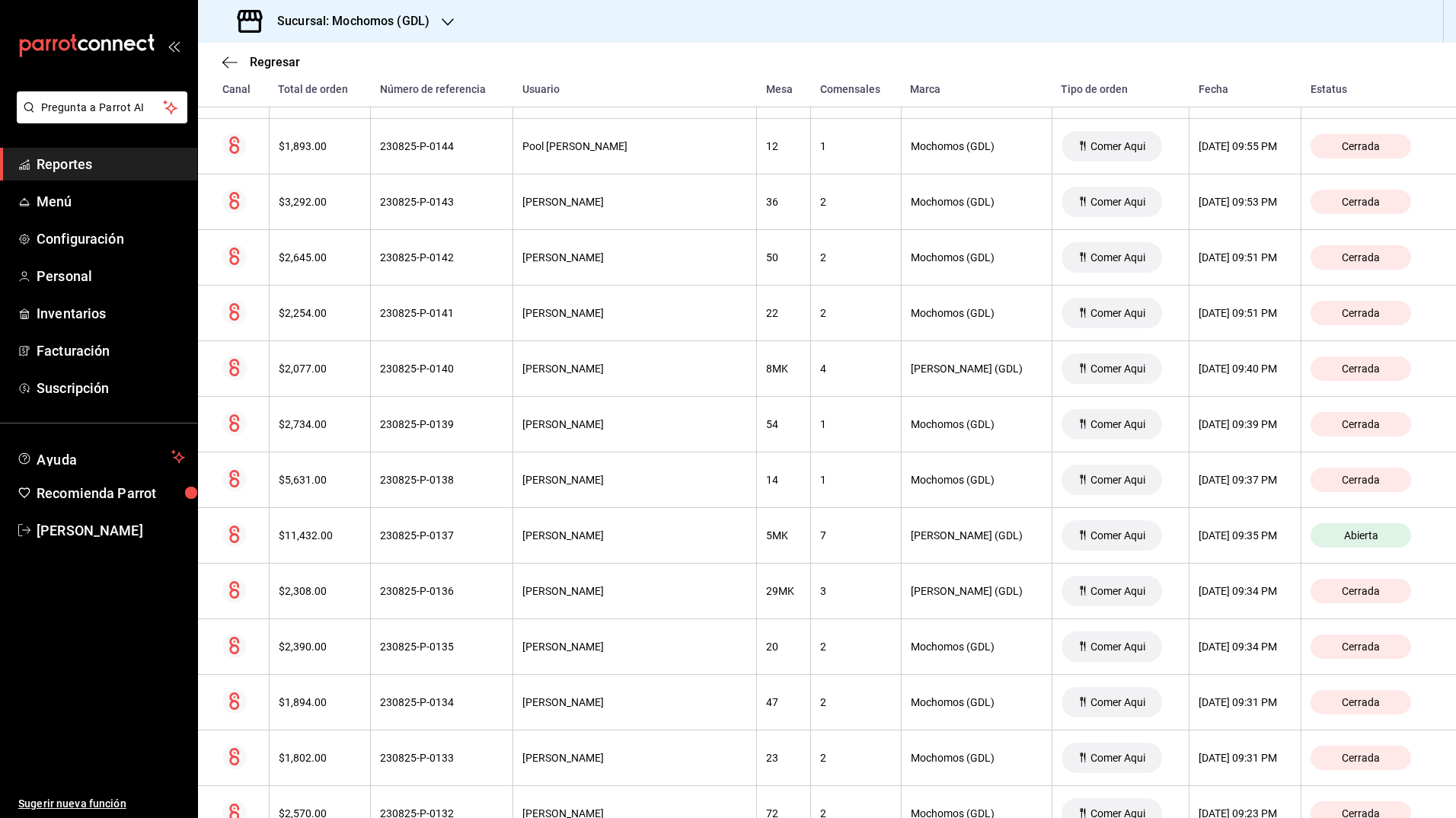
scroll to position [4442, 0]
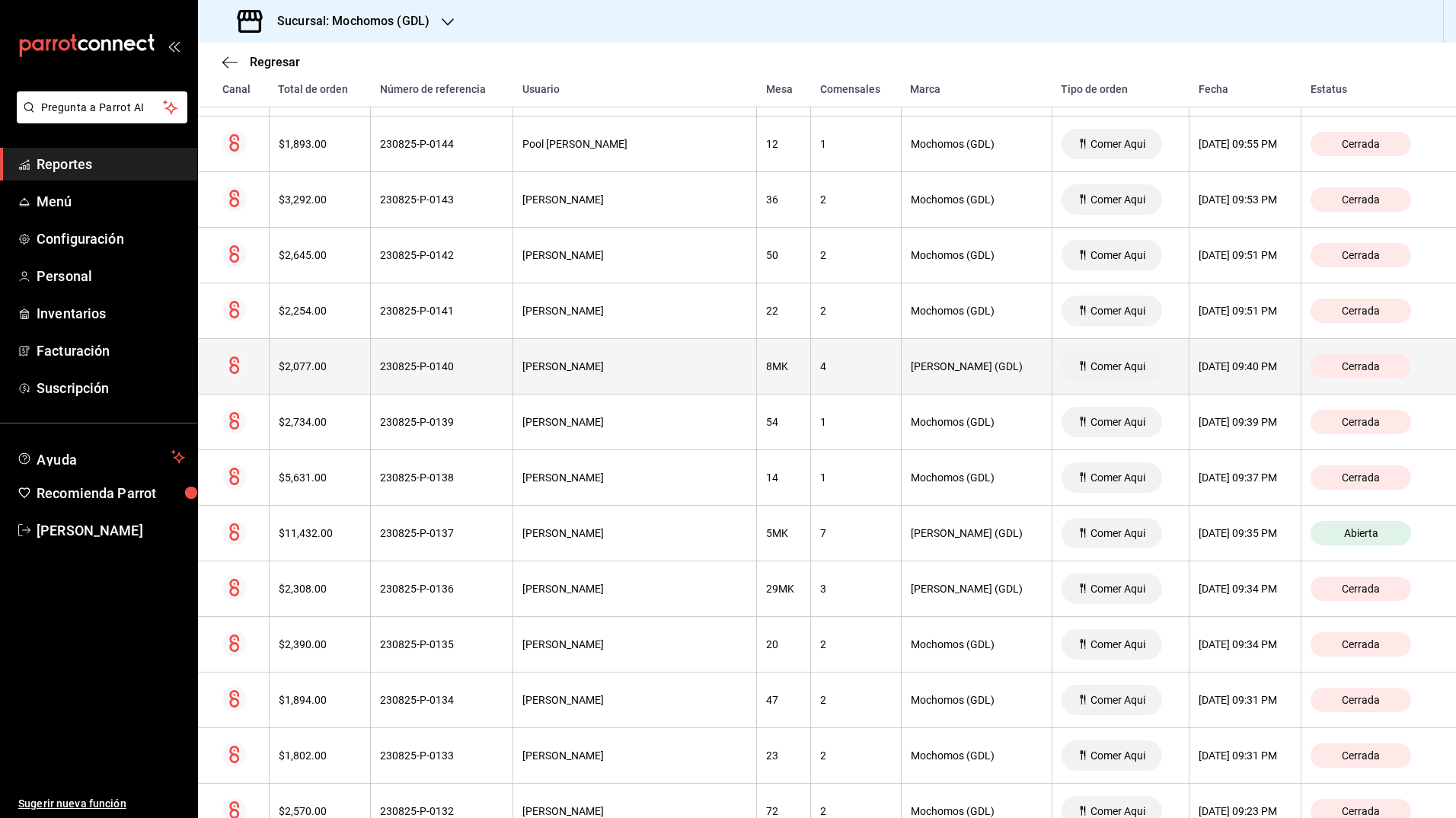
click at [811, 375] on th "4" at bounding box center [855, 366] width 90 height 55
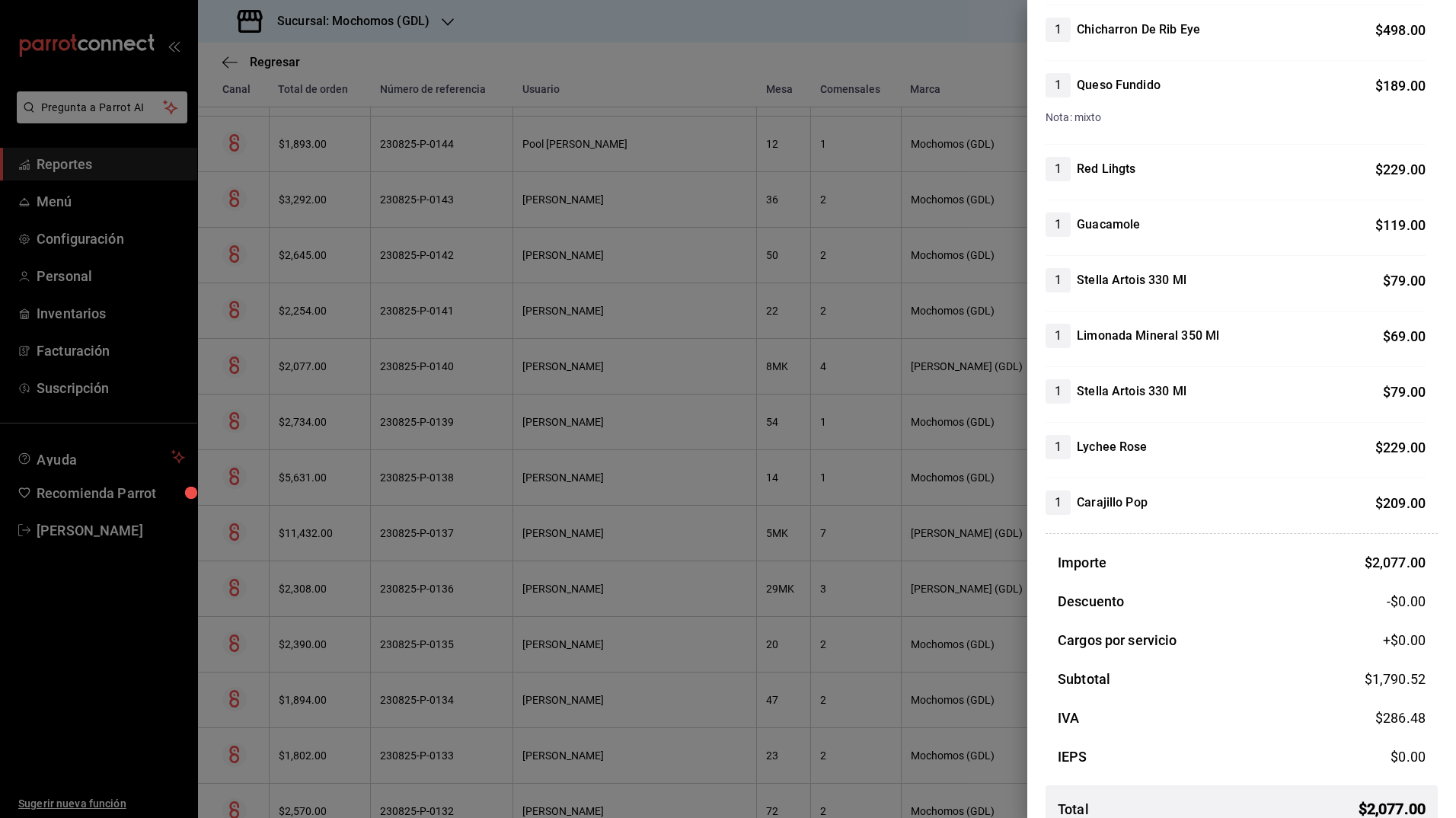
scroll to position [328, 0]
click at [844, 446] on div at bounding box center [728, 409] width 1456 height 818
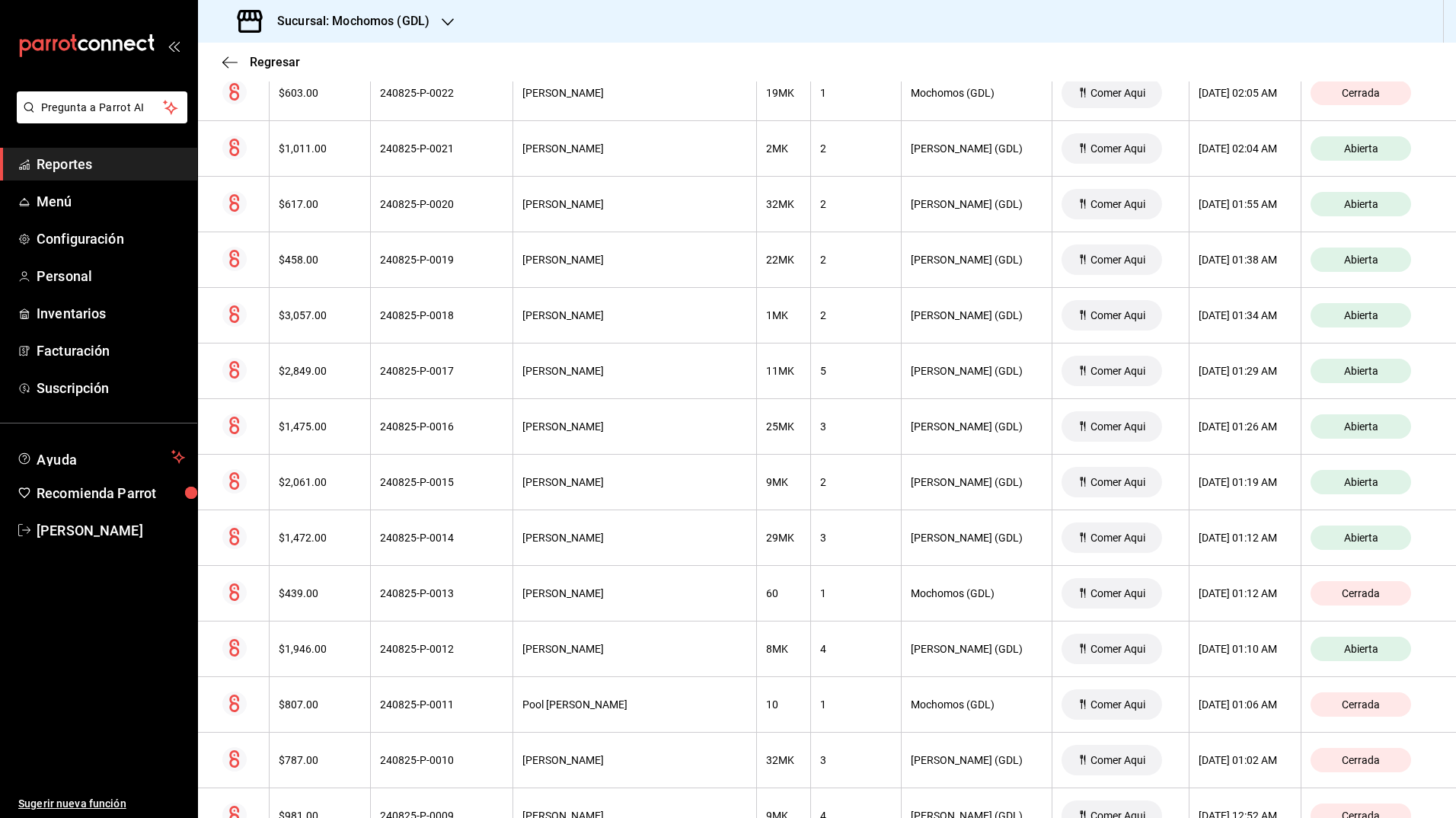
scroll to position [0, 0]
